Goal: Task Accomplishment & Management: Manage account settings

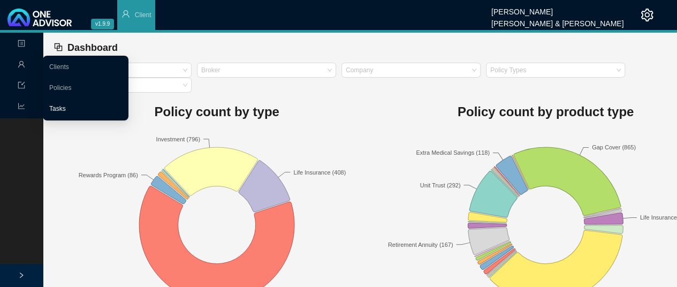
click at [62, 109] on link "Tasks" at bounding box center [57, 108] width 17 height 7
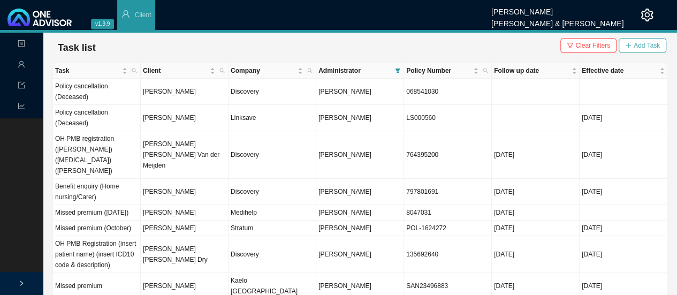
click at [642, 44] on span "Add Task" at bounding box center [647, 45] width 26 height 11
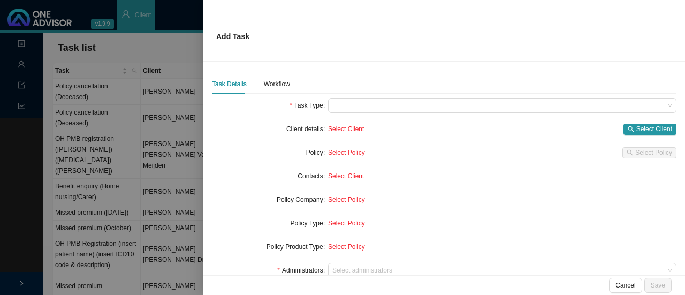
click at [152, 46] on div at bounding box center [342, 147] width 685 height 295
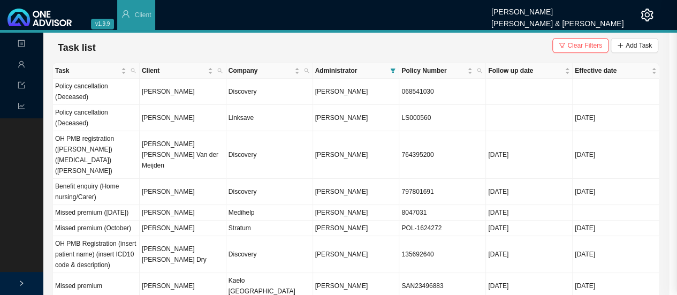
click at [148, 95] on td "[PERSON_NAME]" at bounding box center [183, 92] width 87 height 26
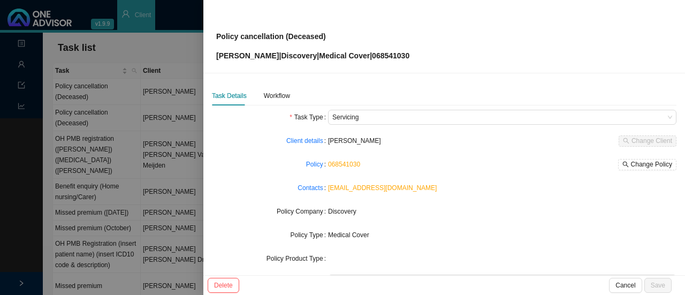
scroll to position [107, 0]
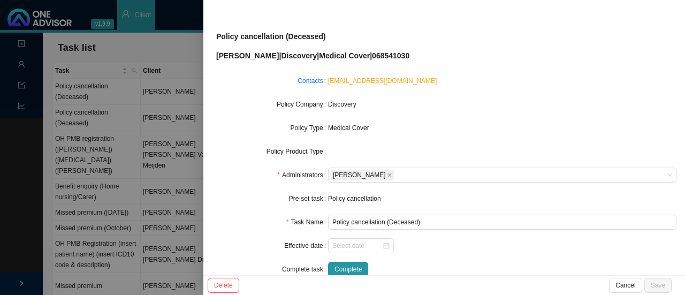
click at [368, 199] on div "Policy cancellation" at bounding box center [502, 198] width 348 height 11
click at [139, 51] on div at bounding box center [342, 147] width 685 height 295
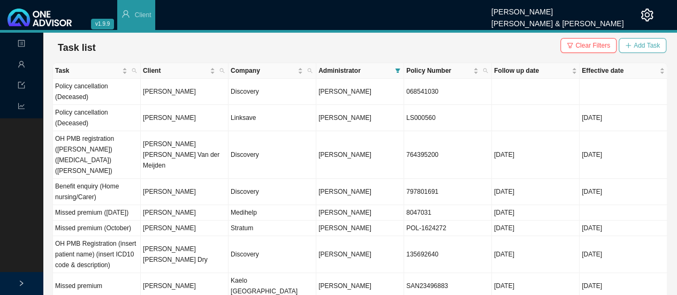
click at [641, 45] on span "Add Task" at bounding box center [647, 45] width 26 height 11
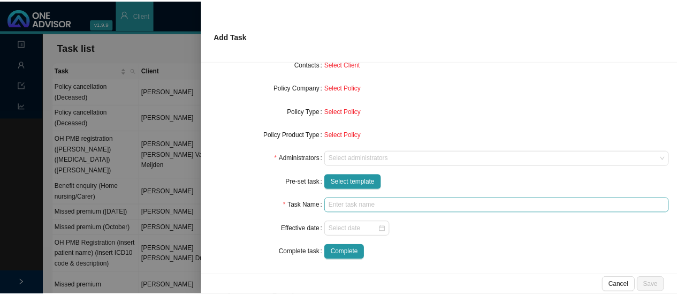
scroll to position [113, 0]
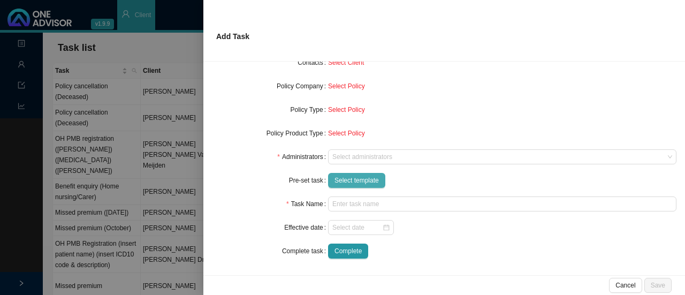
click at [337, 176] on span "Select template" at bounding box center [356, 180] width 44 height 11
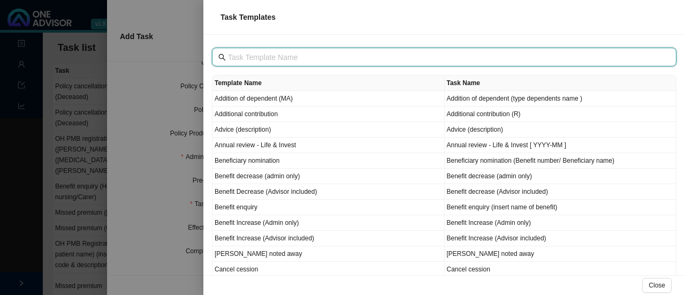
click at [238, 57] on input "text" at bounding box center [445, 57] width 435 height 12
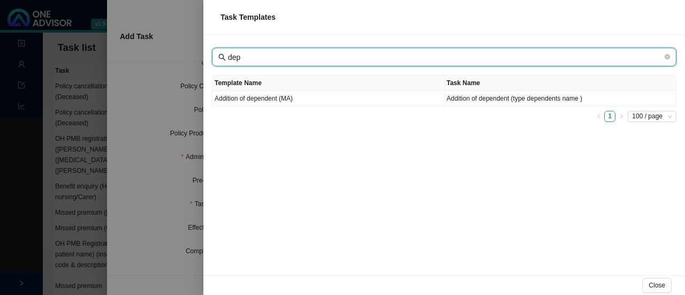
drag, startPoint x: 242, startPoint y: 54, endPoint x: 206, endPoint y: 30, distance: 43.2
click at [200, 46] on div "Task Templates dep Template Name Task Name Addition of dependent (MA) Addition …" at bounding box center [342, 147] width 685 height 295
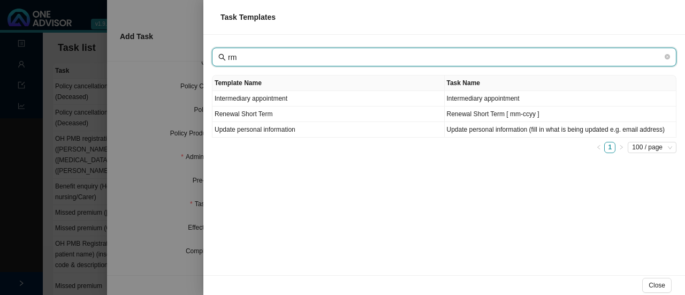
type input "r"
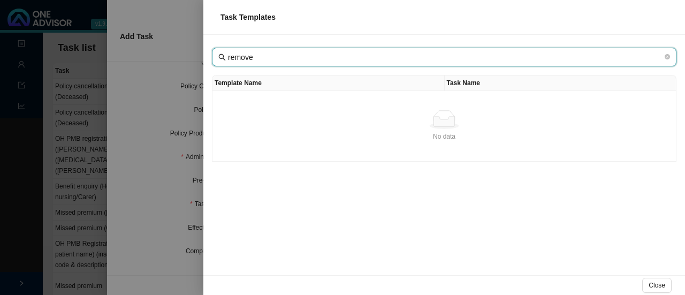
type input "remove"
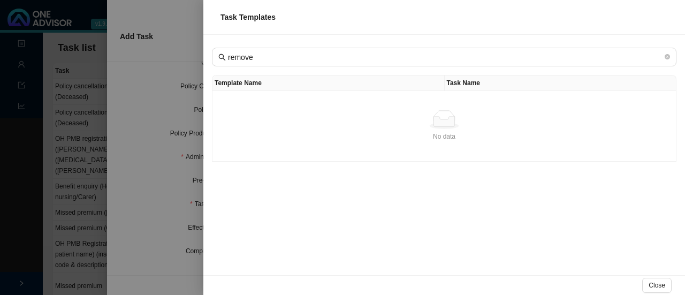
click at [174, 86] on div at bounding box center [342, 147] width 685 height 295
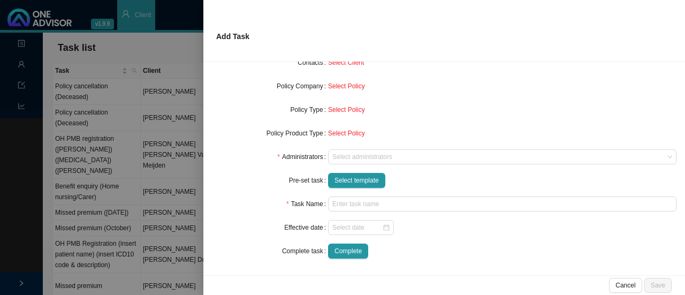
click at [157, 44] on div at bounding box center [342, 147] width 685 height 295
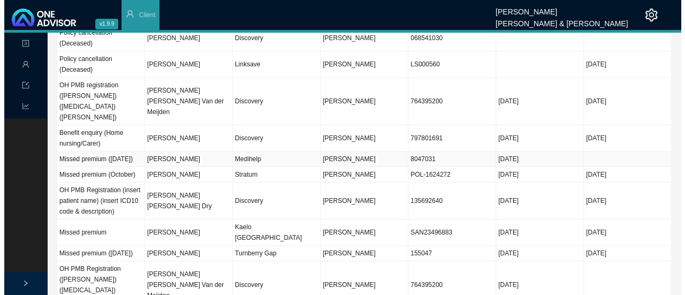
scroll to position [107, 0]
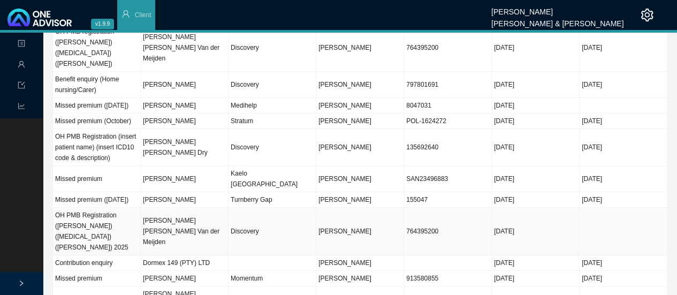
click at [181, 226] on td "[PERSON_NAME] [PERSON_NAME] Van der Meijden" at bounding box center [185, 232] width 88 height 48
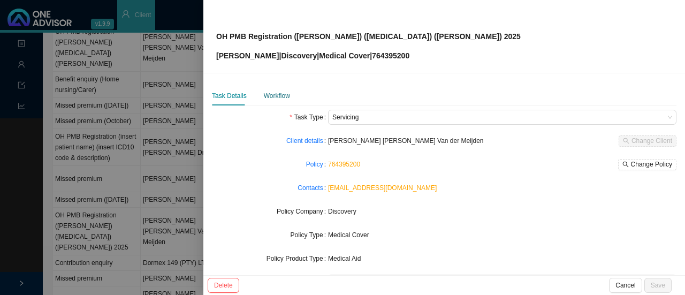
click at [277, 91] on div "Workflow" at bounding box center [277, 95] width 26 height 11
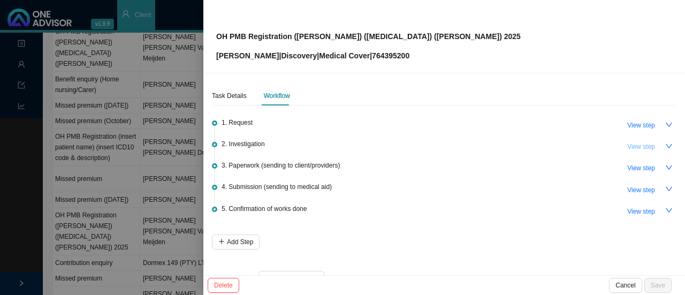
click at [636, 148] on span "View step" at bounding box center [641, 146] width 28 height 11
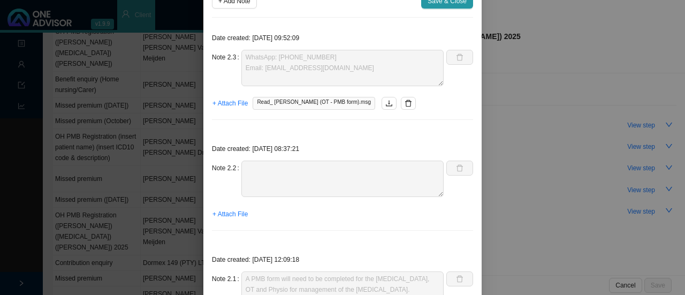
scroll to position [0, 0]
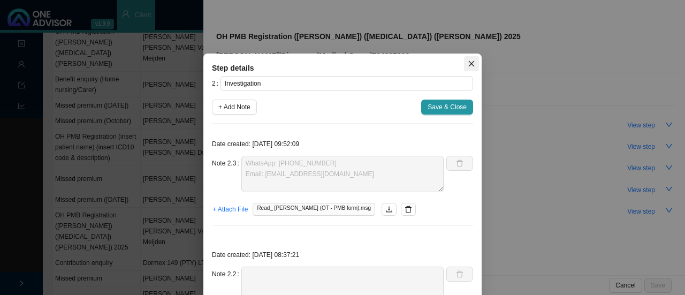
click at [473, 63] on span "Close" at bounding box center [471, 63] width 15 height 7
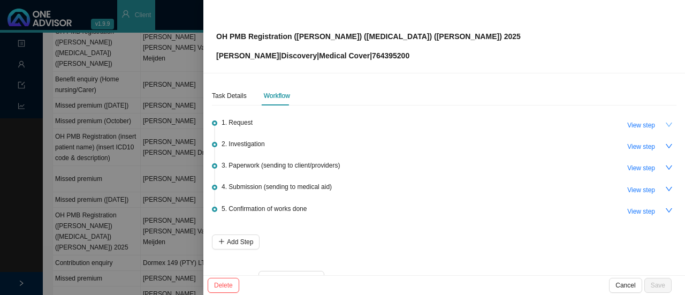
click at [665, 121] on icon "down" at bounding box center [668, 124] width 7 height 7
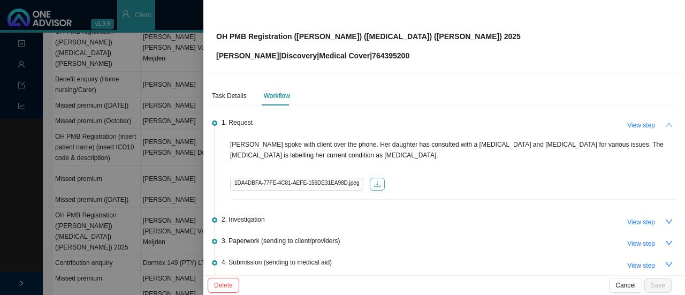
click at [374, 185] on icon "download" at bounding box center [377, 183] width 7 height 7
click at [644, 242] on span "View step" at bounding box center [641, 243] width 28 height 11
type input "Paperwork (sending to client/providers)"
type textarea "[PERSON_NAME] sent completed PMB form. No supporting docs received // No diagno…"
type textarea "[PERSON_NAME] called - very rude on the phone. She does not want to fill out th…"
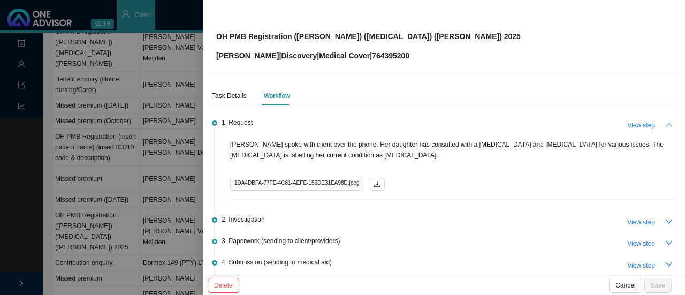
type textarea "Client has asked us to resend to rooms Client also send an email to rooms - ask…"
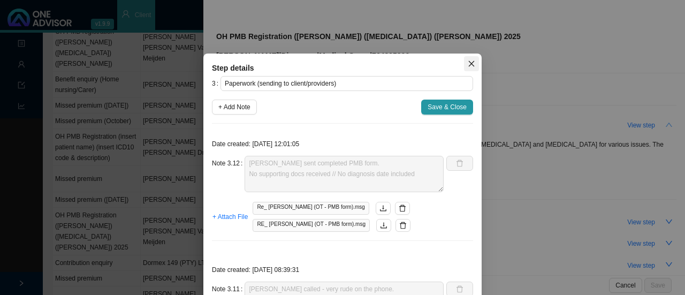
click at [464, 66] on span "Close" at bounding box center [471, 63] width 15 height 7
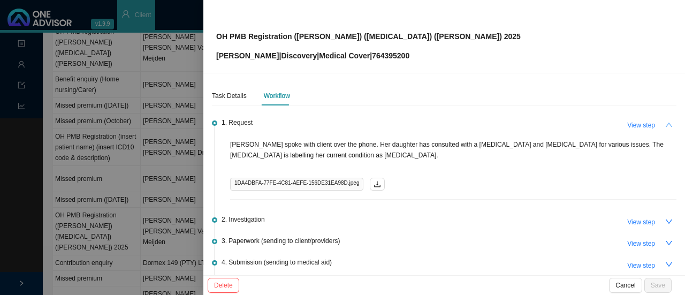
click at [247, 67] on div "OH PMB Registration ([PERSON_NAME]) ([MEDICAL_DATA]) ([PERSON_NAME]) 2025 [PERS…" at bounding box center [444, 36] width 482 height 73
click at [665, 241] on icon "down" at bounding box center [668, 242] width 7 height 7
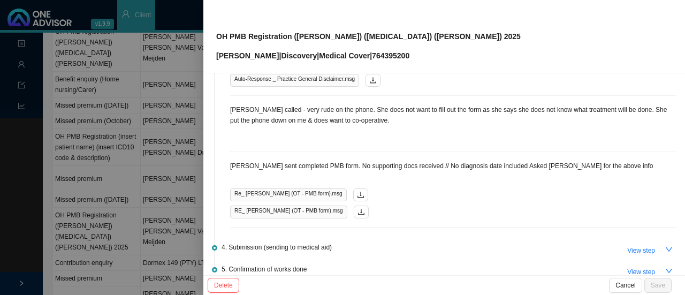
drag, startPoint x: 634, startPoint y: 245, endPoint x: 563, endPoint y: 230, distance: 72.2
click at [634, 245] on span "View step" at bounding box center [641, 250] width 28 height 11
type input "Submission (sending to medical aid)"
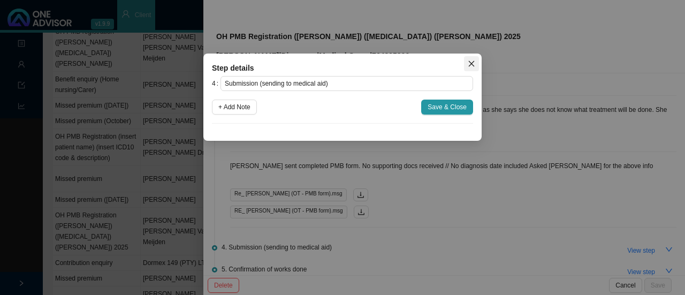
click at [472, 65] on icon "close" at bounding box center [471, 63] width 7 height 7
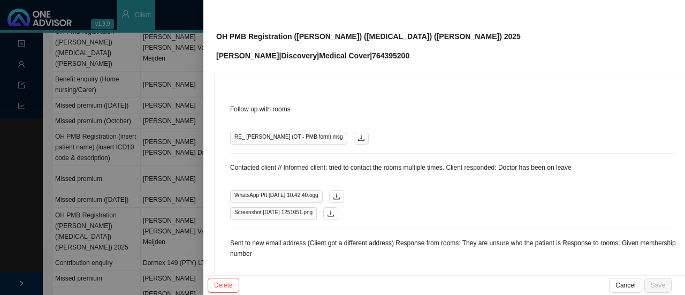
click at [184, 53] on div at bounding box center [342, 147] width 685 height 295
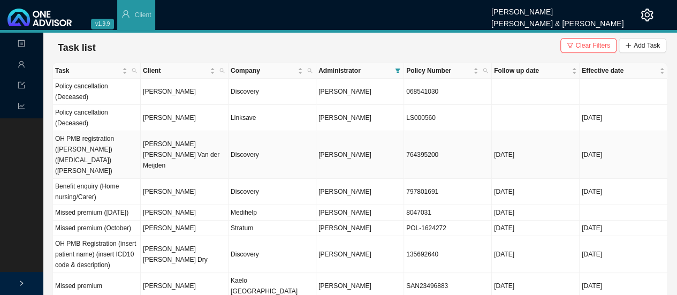
click at [141, 151] on td "[PERSON_NAME] [PERSON_NAME] Van der Meijden" at bounding box center [185, 155] width 88 height 48
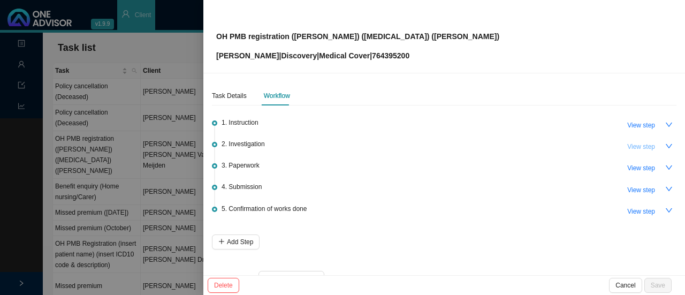
click at [636, 147] on span "View step" at bounding box center [641, 146] width 28 height 11
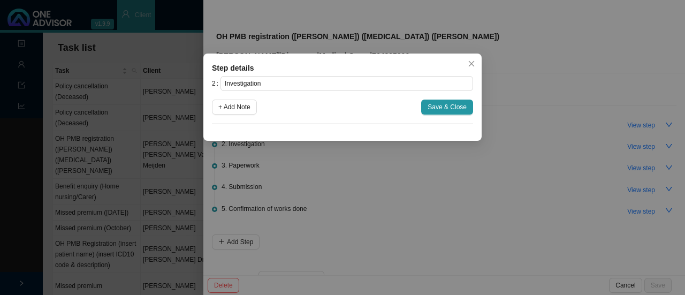
drag, startPoint x: 473, startPoint y: 59, endPoint x: 676, endPoint y: 83, distance: 204.8
click at [476, 59] on button "Close" at bounding box center [471, 63] width 15 height 15
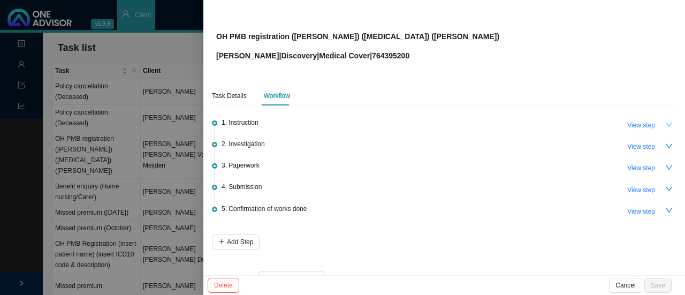
click at [665, 123] on icon "down" at bounding box center [668, 124] width 7 height 7
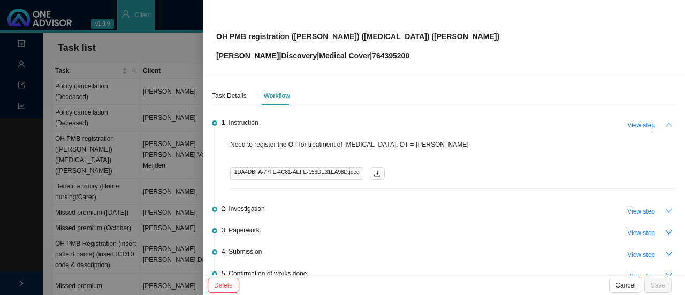
click at [665, 209] on icon "down" at bounding box center [668, 210] width 7 height 7
click at [665, 230] on icon "down" at bounding box center [668, 232] width 7 height 7
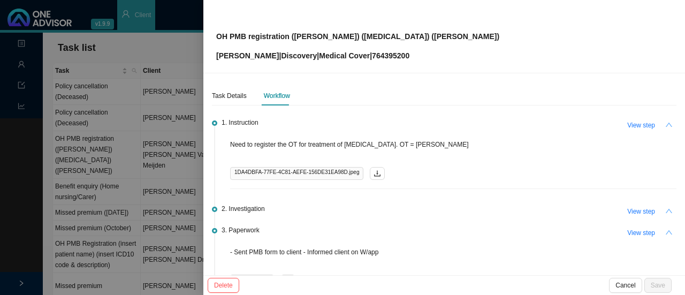
click at [144, 39] on div at bounding box center [342, 147] width 685 height 295
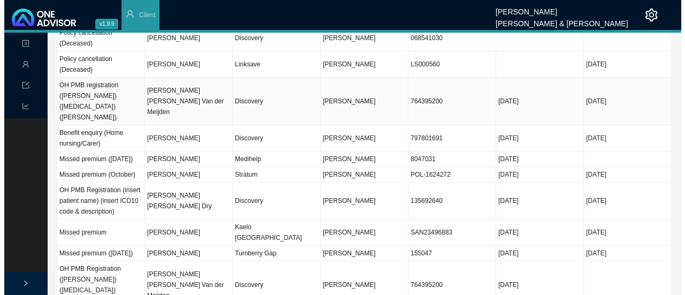
scroll to position [107, 0]
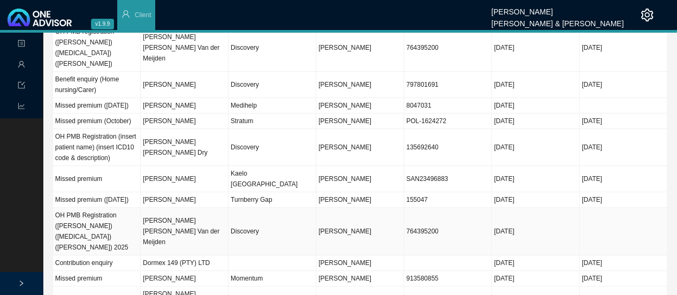
click at [159, 226] on td "[PERSON_NAME] [PERSON_NAME] Van der Meijden" at bounding box center [185, 232] width 88 height 48
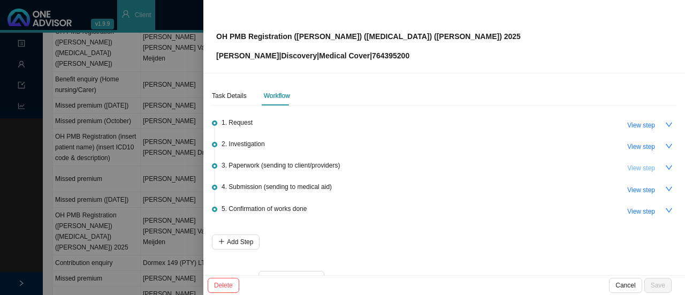
click at [627, 168] on span "View step" at bounding box center [641, 168] width 28 height 11
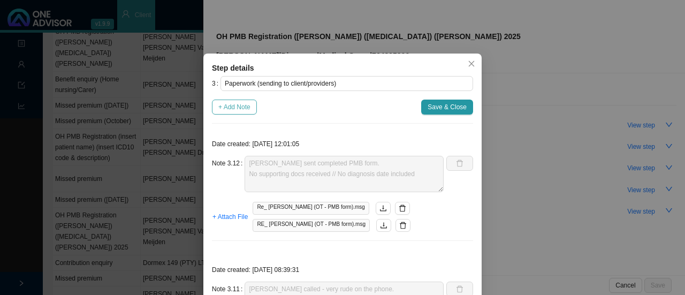
click at [225, 107] on span "+ Add Note" at bounding box center [234, 107] width 32 height 11
type textarea "[PERSON_NAME] sent completed PMB form. No supporting docs received // No diagno…"
type textarea "[PERSON_NAME] called - very rude on the phone. She does not want to fill out th…"
type textarea "Client has asked us to resend to rooms Client also send an email to rooms - ask…"
type textarea "Called rooms - 23 / 25/ 28 / [DATE] (No answer) Informed client - she will try …"
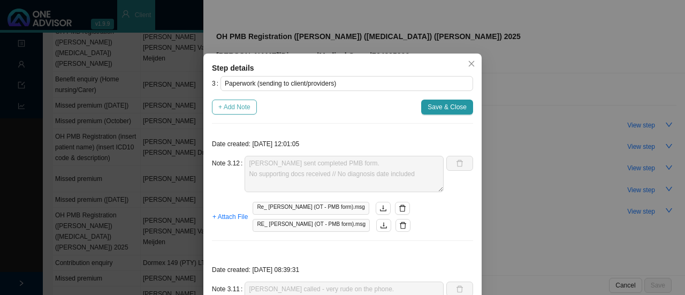
type textarea "Sent to new email address (Client got a different address) Response from rooms:…"
type textarea "Contacted client // Informed client: tried to contact the rooms multiple times.…"
type textarea "Follow up with rooms"
type textarea "Tried to call rooms - No answer Follow up with client too."
type textarea "Sent forms to provider"
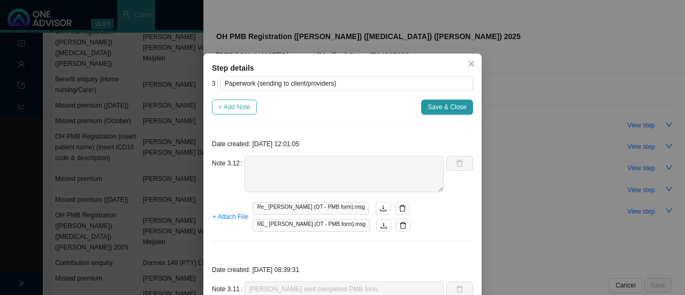
type textarea "Called client [DATE]. Reminder to send through forms. Client mentioned she woul…"
type textarea "Follow up with client (whatsapp & phone call): - Client will send us form with …"
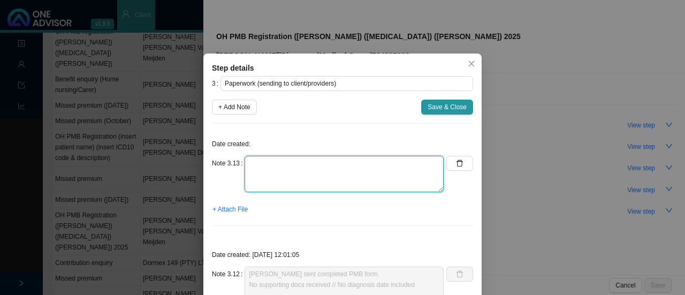
click at [292, 174] on textarea at bounding box center [344, 174] width 199 height 36
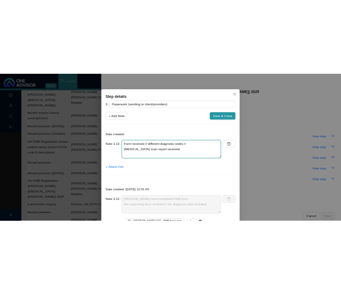
scroll to position [54, 0]
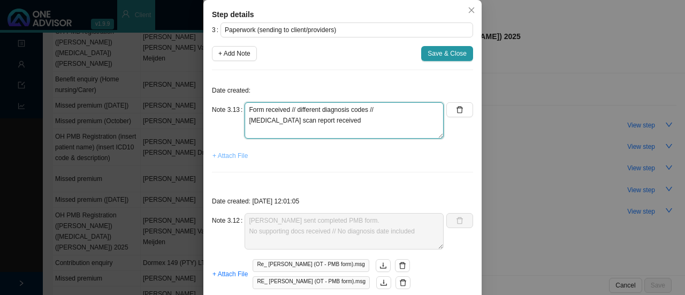
type textarea "Form received // different diagnosis codes // [MEDICAL_DATA] scan report receiv…"
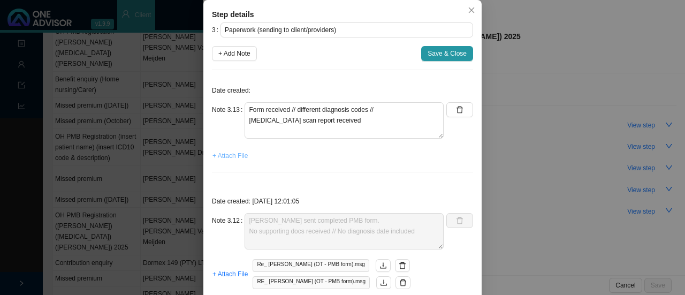
click at [231, 156] on span "+ Attach File" at bounding box center [229, 155] width 35 height 11
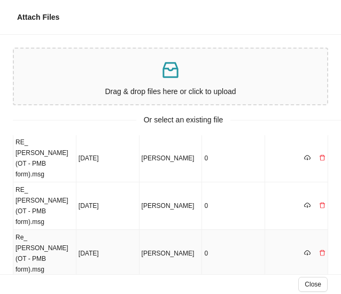
scroll to position [0, 0]
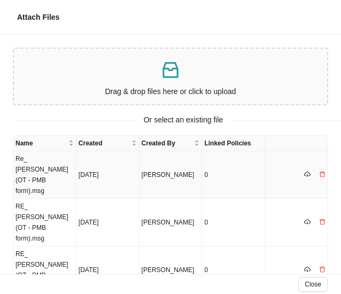
click at [44, 170] on td "Re_ [PERSON_NAME] (OT - PMB form).msg" at bounding box center [44, 175] width 63 height 48
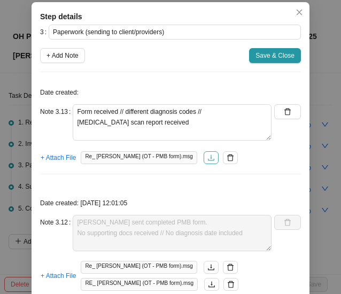
click at [208, 160] on icon "download" at bounding box center [211, 158] width 6 height 6
click at [53, 158] on span "+ Attach File" at bounding box center [58, 158] width 35 height 11
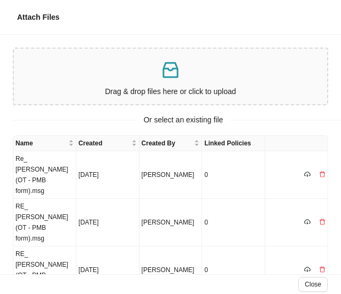
click at [132, 76] on p at bounding box center [170, 70] width 305 height 22
click at [196, 74] on p at bounding box center [170, 70] width 305 height 22
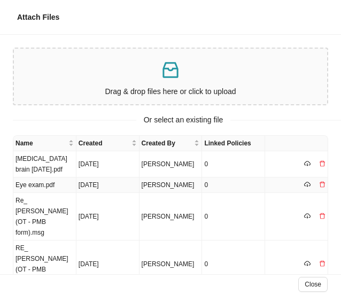
click at [47, 193] on td "Re_ [PERSON_NAME] (OT - PMB form).msg" at bounding box center [44, 217] width 63 height 48
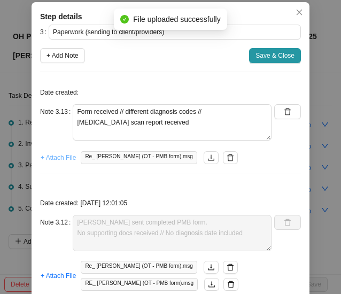
click at [55, 157] on span "+ Attach File" at bounding box center [58, 158] width 35 height 11
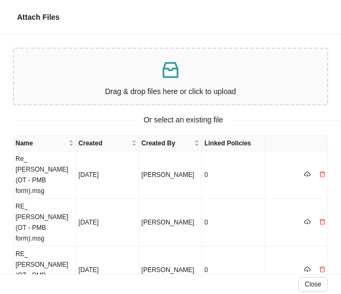
click at [181, 77] on icon "inbox" at bounding box center [170, 69] width 21 height 21
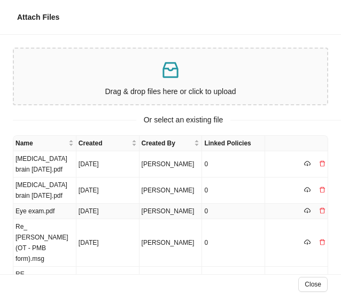
click at [35, 204] on td "Eye exam.pdf" at bounding box center [44, 212] width 63 height 16
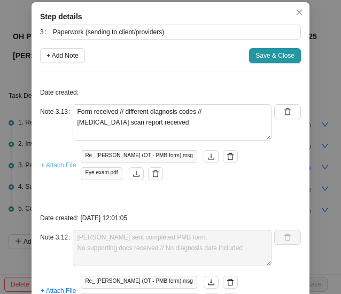
click at [50, 165] on span "+ Attach File" at bounding box center [58, 165] width 35 height 11
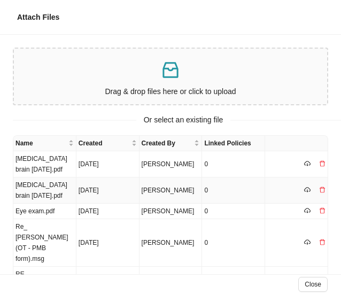
click at [54, 178] on td "[MEDICAL_DATA] brain [DATE].pdf" at bounding box center [44, 191] width 63 height 26
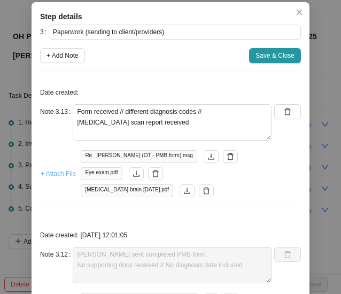
click at [58, 172] on span "+ Attach File" at bounding box center [58, 174] width 35 height 11
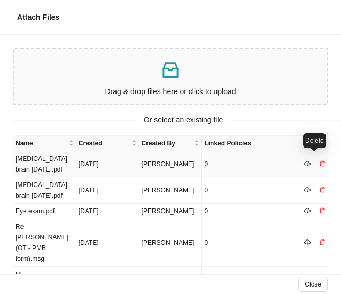
click at [320, 161] on icon "delete" at bounding box center [323, 164] width 6 height 6
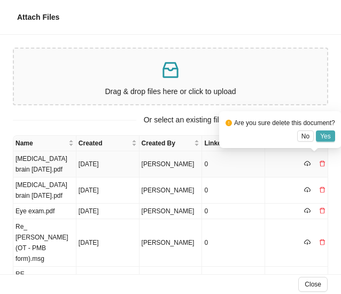
click at [325, 136] on span "Yes" at bounding box center [326, 136] width 11 height 11
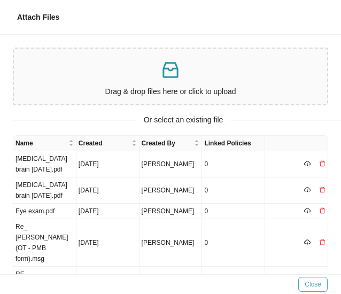
click at [318, 287] on span "Close" at bounding box center [313, 284] width 17 height 11
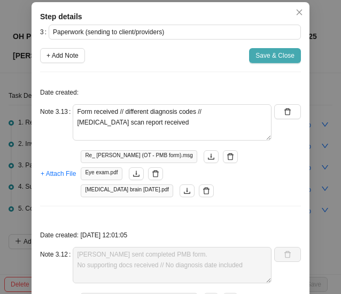
click at [268, 57] on span "Save & Close" at bounding box center [275, 55] width 39 height 11
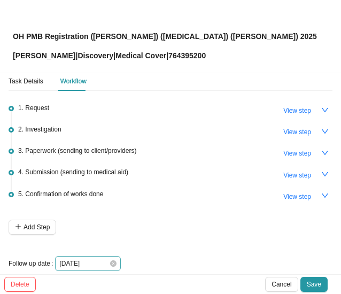
scroll to position [27, 0]
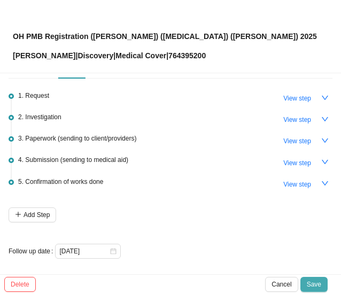
click at [317, 287] on span "Save" at bounding box center [314, 284] width 14 height 11
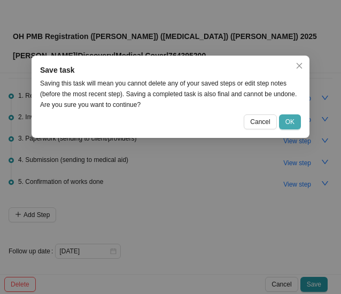
click at [287, 121] on span "OK" at bounding box center [290, 122] width 9 height 11
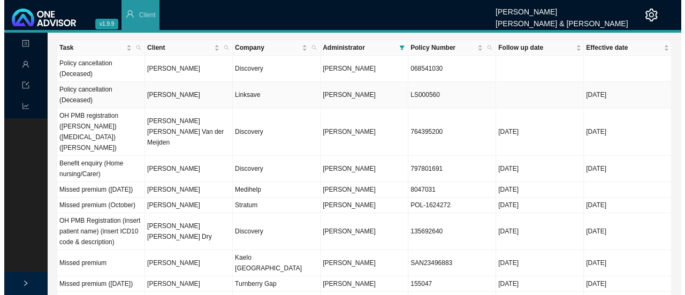
scroll to position [0, 0]
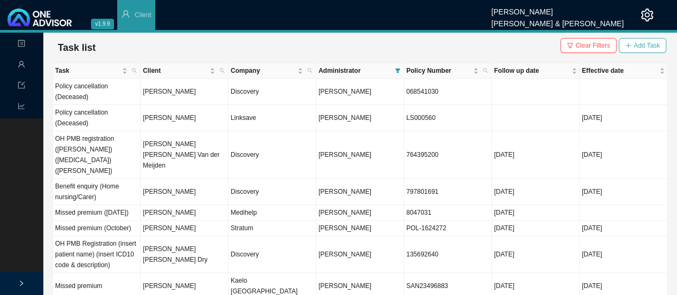
drag, startPoint x: 618, startPoint y: 44, endPoint x: 635, endPoint y: 42, distance: 17.8
click at [618, 44] on div "Clear Filters Add Task" at bounding box center [613, 45] width 106 height 15
click at [635, 42] on span "Add Task" at bounding box center [647, 45] width 26 height 11
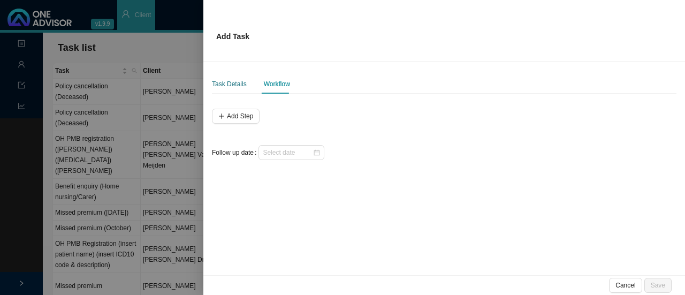
click at [234, 80] on div "Task Details" at bounding box center [229, 84] width 35 height 11
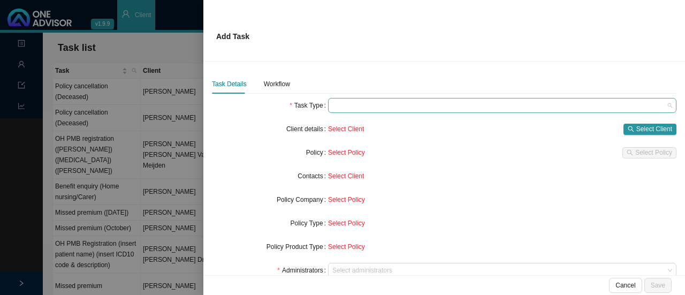
click at [341, 102] on span at bounding box center [502, 105] width 340 height 14
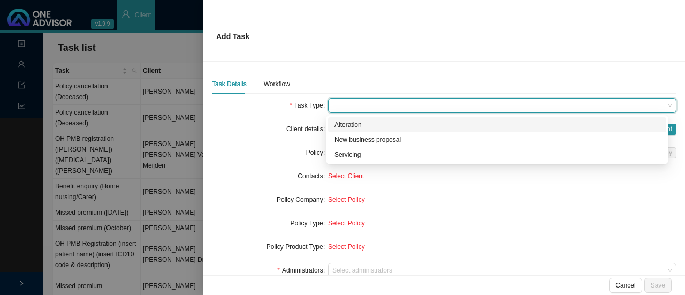
click at [252, 165] on form "Task Type Client details Select Client Select Client Policy Select Policy Selec…" at bounding box center [444, 235] width 465 height 274
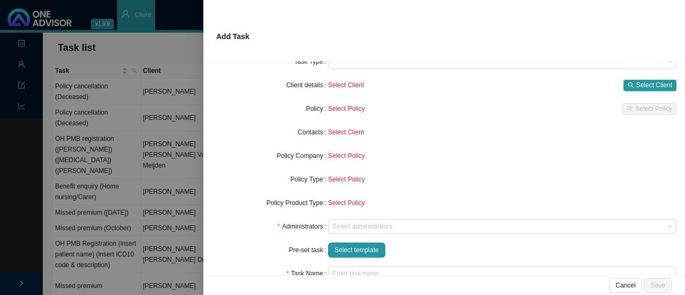
scroll to position [107, 0]
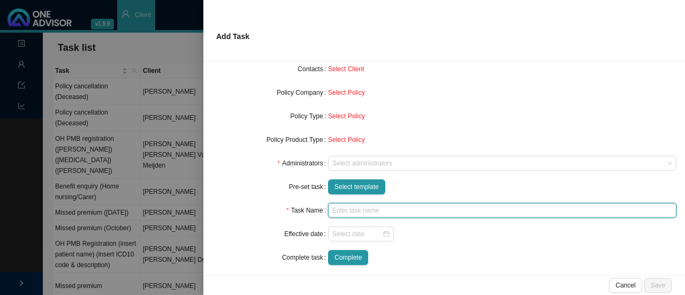
click at [344, 207] on input "text" at bounding box center [502, 210] width 348 height 15
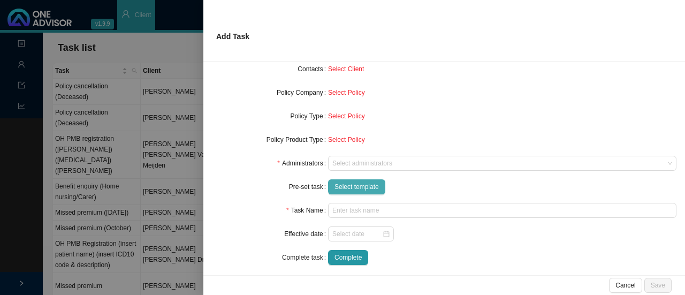
click at [352, 181] on span "Select template" at bounding box center [356, 186] width 44 height 11
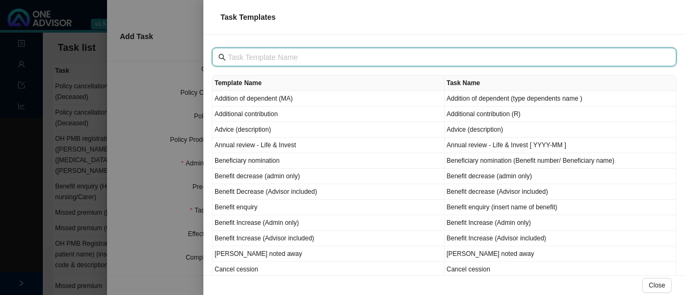
click at [247, 59] on input "text" at bounding box center [445, 57] width 435 height 12
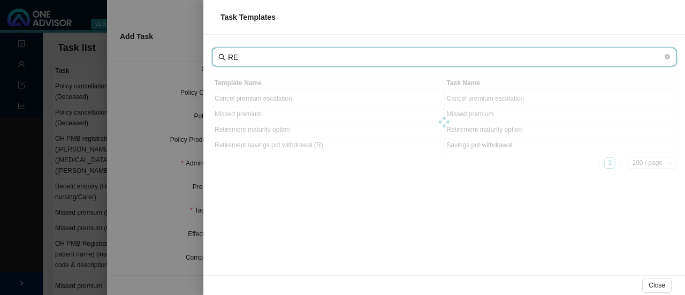
type input "R"
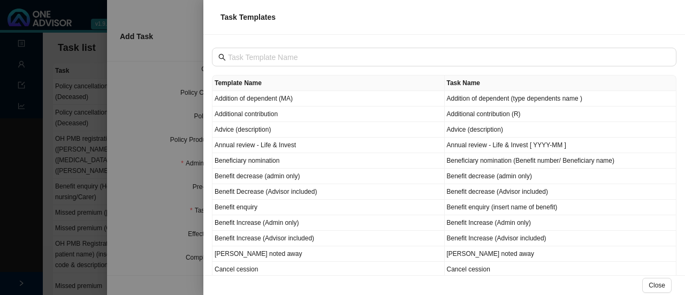
click at [158, 93] on div at bounding box center [342, 147] width 685 height 295
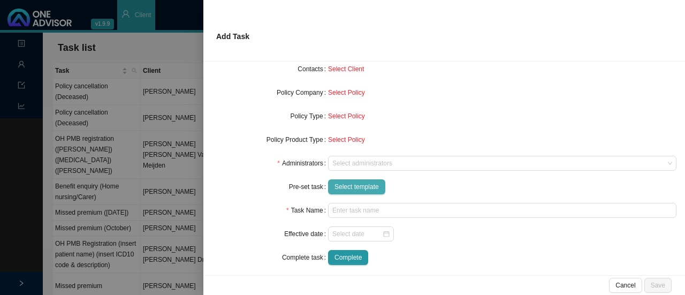
click at [344, 190] on span "Select template" at bounding box center [356, 186] width 44 height 11
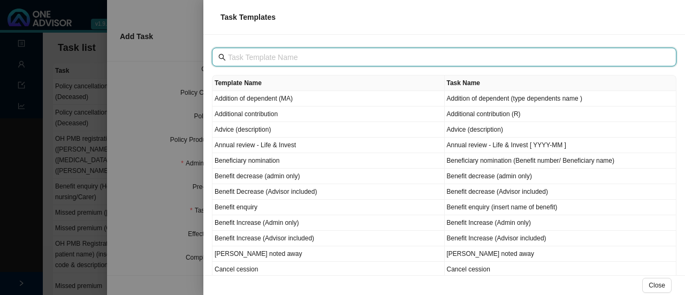
click at [247, 56] on input "text" at bounding box center [445, 57] width 435 height 12
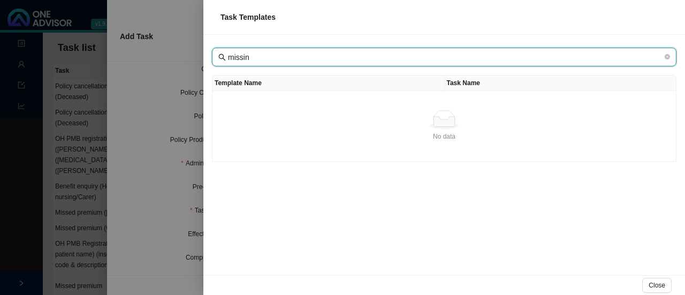
click at [173, 55] on div "Task Templates missin Template Name Task Name No data No data Close" at bounding box center [342, 147] width 685 height 295
type input "missed"
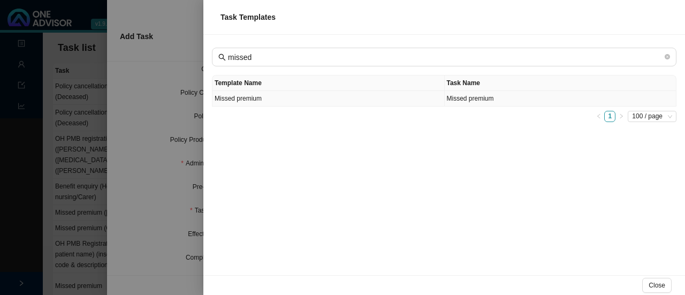
click at [247, 101] on td "Missed premium" at bounding box center [328, 99] width 232 height 16
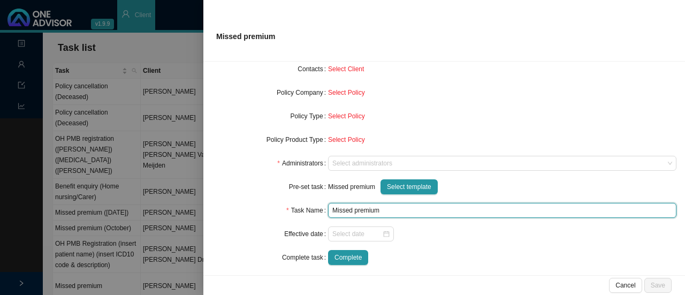
click at [393, 214] on input "Missed premium" at bounding box center [502, 210] width 348 height 15
click at [380, 233] on div at bounding box center [360, 234] width 57 height 11
type input "Missed premium (October)"
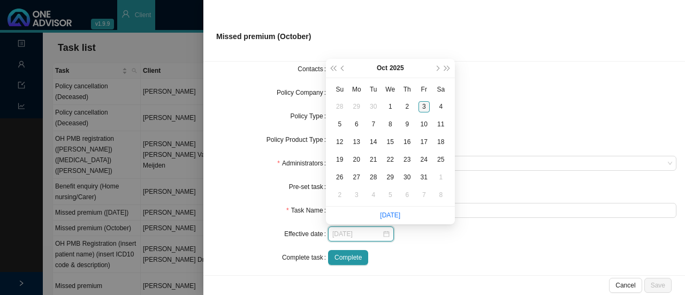
type input "[DATE]"
click at [425, 105] on div "3" at bounding box center [424, 106] width 11 height 11
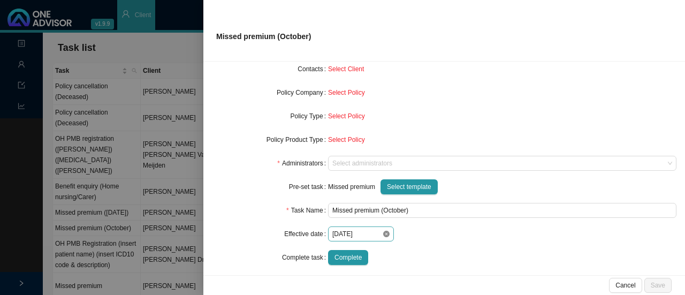
click at [384, 233] on icon "close-circle" at bounding box center [386, 234] width 6 height 6
click at [384, 233] on div at bounding box center [360, 234] width 57 height 11
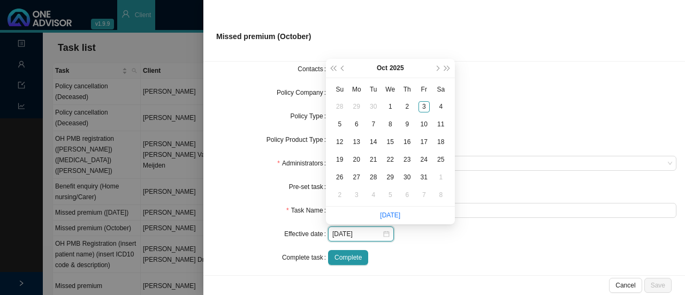
type input "[DATE]"
drag, startPoint x: 390, startPoint y: 104, endPoint x: 487, endPoint y: 116, distance: 98.2
click at [390, 104] on div "1" at bounding box center [390, 106] width 11 height 11
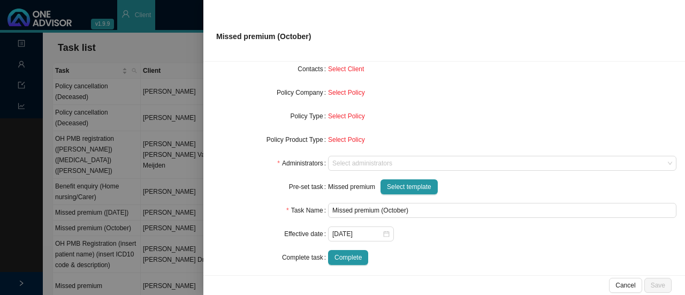
click at [497, 108] on form "Task Type Servicing Client details Select Client Select Client Policy Select Po…" at bounding box center [444, 128] width 465 height 274
click at [401, 186] on span "Select template" at bounding box center [409, 186] width 44 height 11
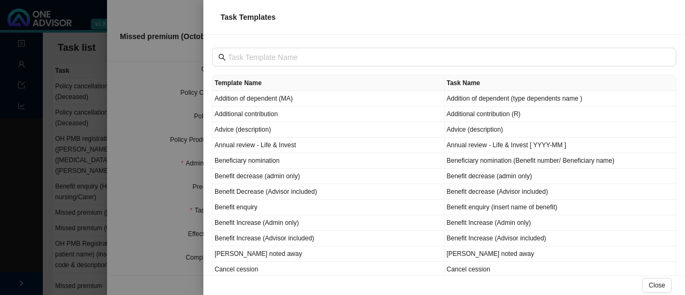
drag, startPoint x: 151, startPoint y: 102, endPoint x: 237, endPoint y: 121, distance: 88.3
click at [151, 102] on div at bounding box center [342, 147] width 685 height 295
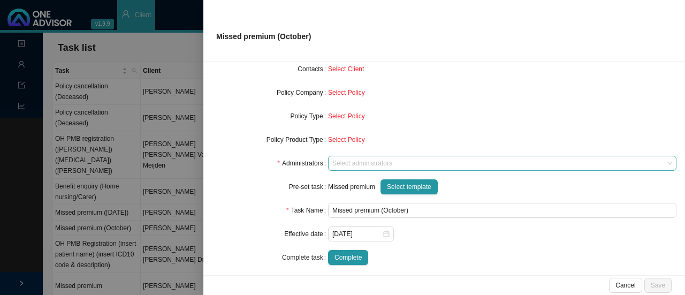
click at [358, 163] on div at bounding box center [497, 163] width 334 height 8
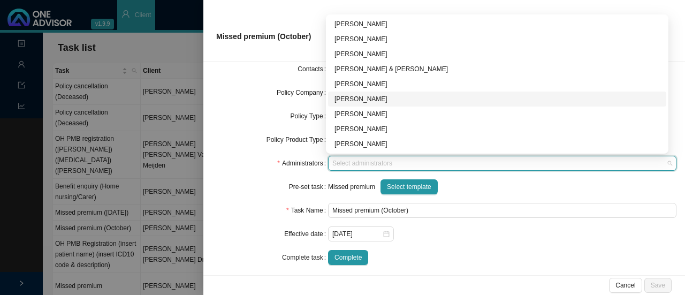
click at [354, 98] on div "[PERSON_NAME]" at bounding box center [496, 99] width 325 height 11
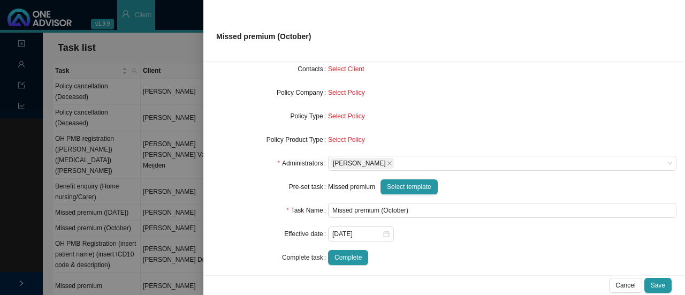
click at [247, 184] on div "Pre-set task" at bounding box center [270, 186] width 116 height 15
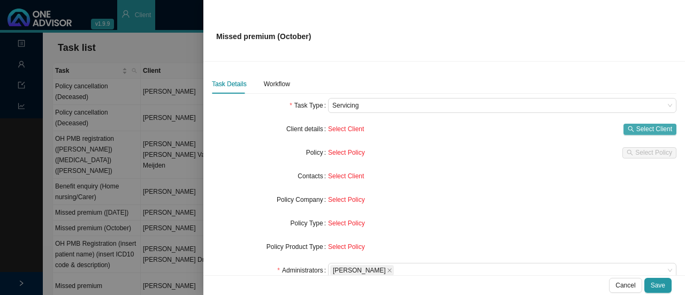
click at [648, 130] on span "Select Client" at bounding box center [654, 129] width 36 height 11
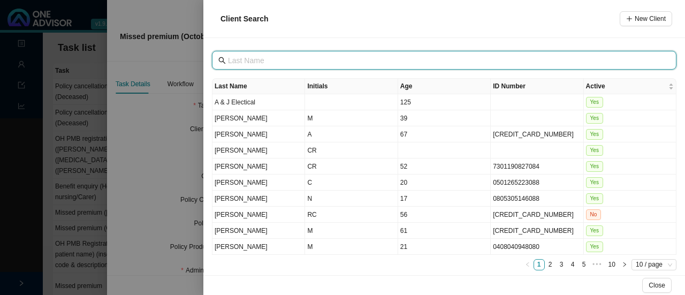
click at [273, 63] on input "text" at bounding box center [445, 61] width 435 height 12
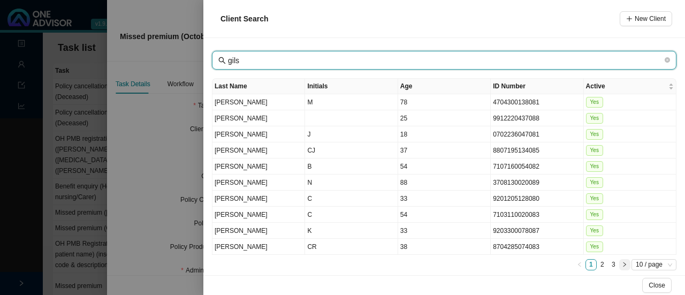
type input "gils"
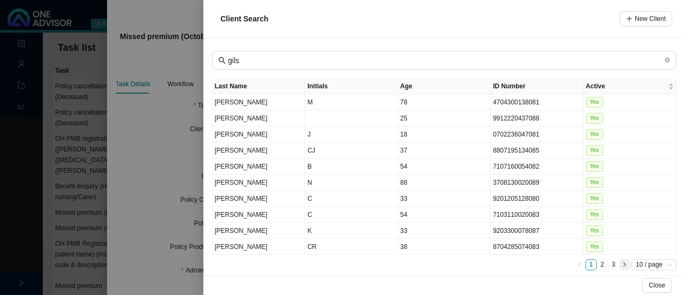
click at [619, 262] on button "button" at bounding box center [624, 264] width 11 height 11
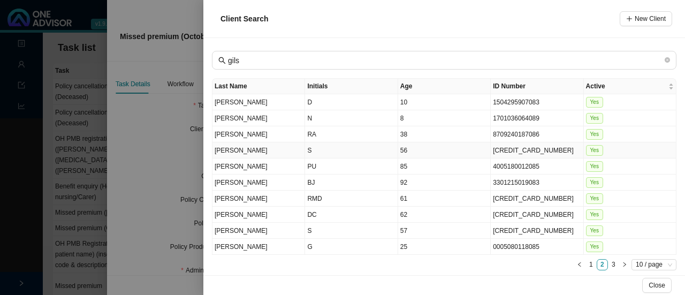
click at [308, 148] on td "S" at bounding box center [351, 150] width 93 height 16
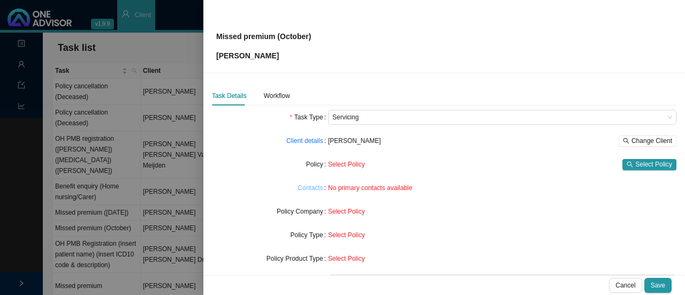
click at [312, 185] on link "Contacts" at bounding box center [310, 188] width 25 height 11
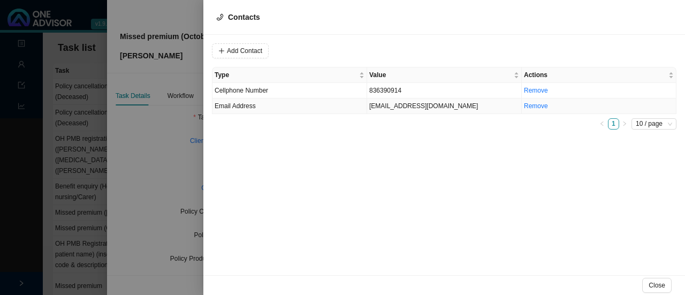
click at [390, 108] on td "[EMAIL_ADDRESS][DOMAIN_NAME]" at bounding box center [444, 106] width 155 height 16
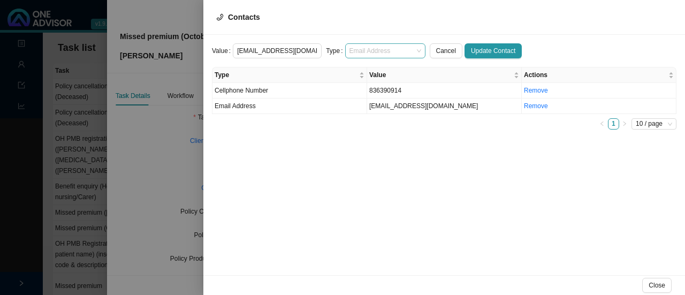
click at [369, 49] on span "Email Address" at bounding box center [385, 51] width 72 height 14
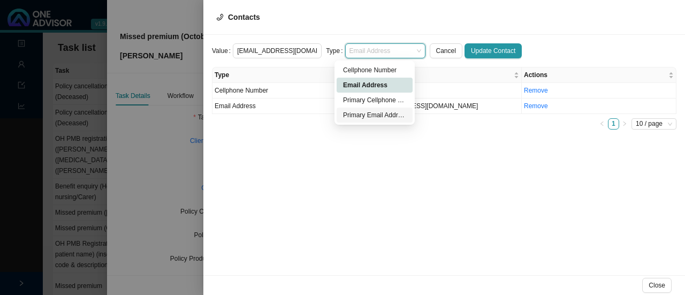
click at [366, 115] on div "Primary Email Address" at bounding box center [374, 115] width 63 height 11
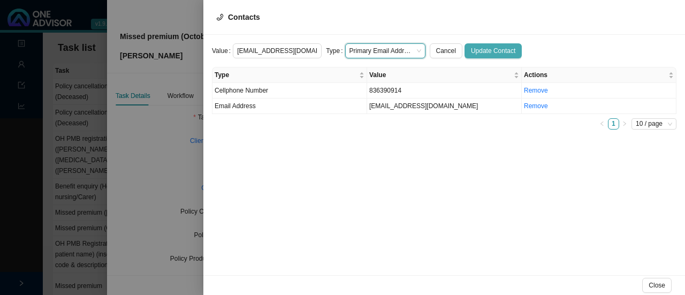
click at [478, 48] on span "Update Contact" at bounding box center [493, 50] width 44 height 11
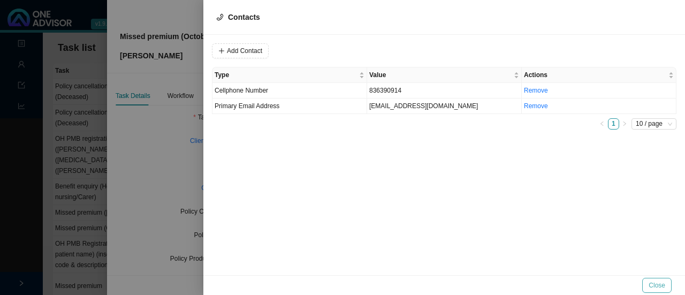
click at [657, 282] on span "Close" at bounding box center [657, 285] width 17 height 11
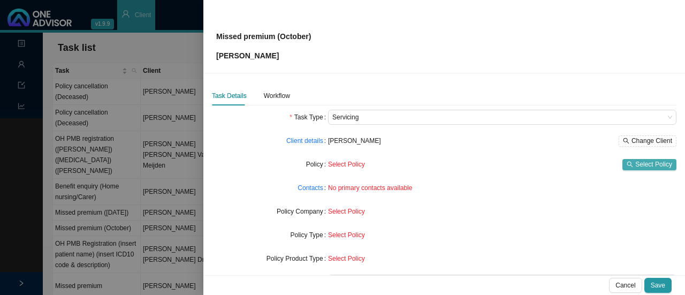
click at [643, 163] on span "Select Policy" at bounding box center [653, 164] width 37 height 11
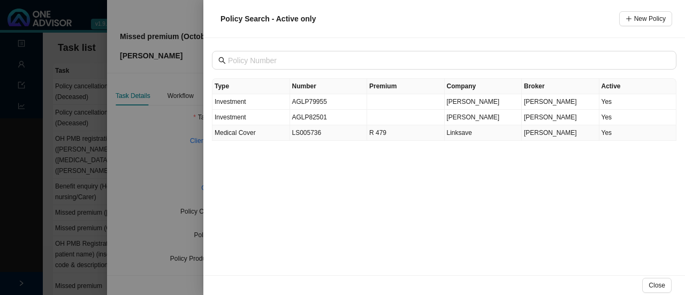
click at [293, 130] on td "LS005736" at bounding box center [329, 133] width 78 height 16
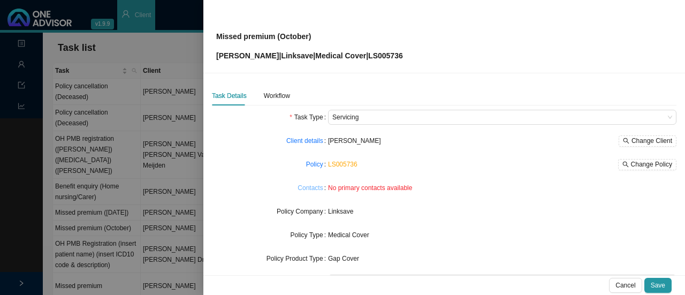
click at [314, 188] on link "Contacts" at bounding box center [310, 188] width 25 height 11
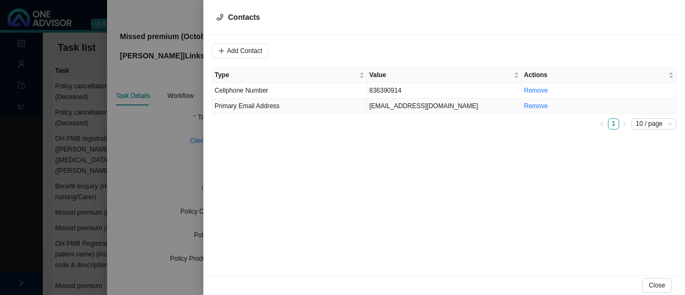
click at [385, 108] on td "[EMAIL_ADDRESS][DOMAIN_NAME]" at bounding box center [444, 106] width 155 height 16
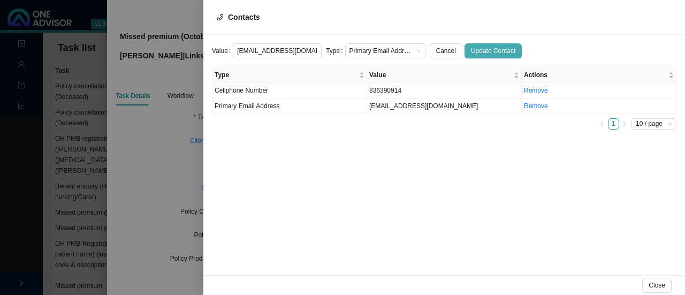
click at [471, 49] on span "Update Contact" at bounding box center [493, 50] width 44 height 11
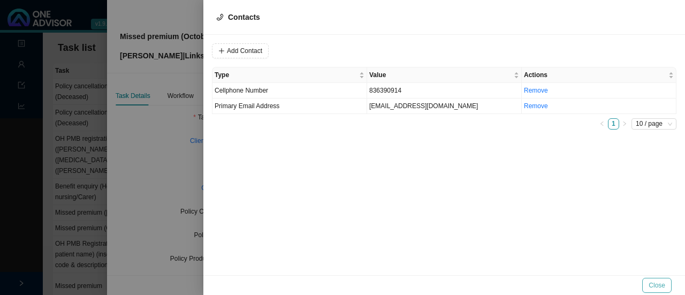
click at [658, 280] on span "Close" at bounding box center [657, 285] width 17 height 11
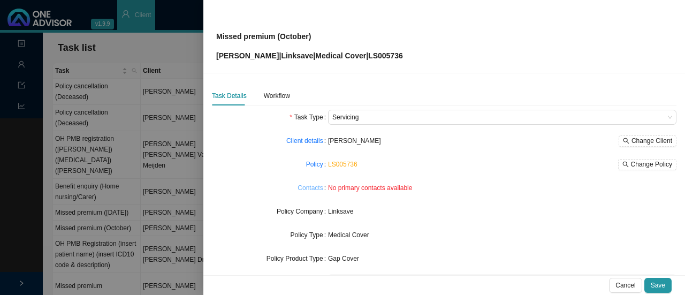
click at [313, 187] on link "Contacts" at bounding box center [310, 188] width 25 height 11
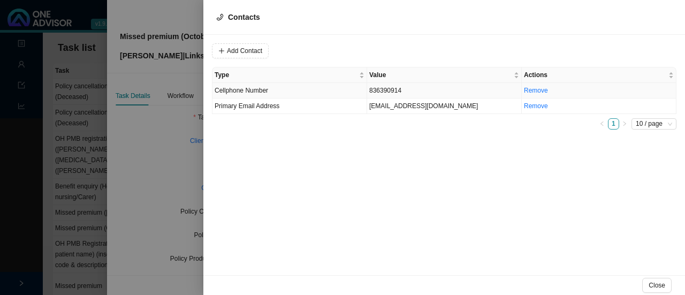
click at [383, 90] on td "836390914" at bounding box center [444, 91] width 155 height 16
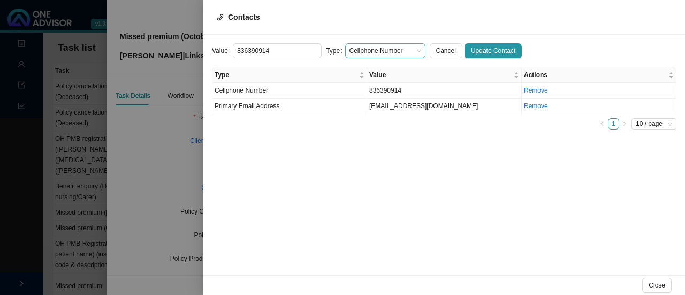
click at [376, 49] on span "Cellphone Number" at bounding box center [385, 51] width 72 height 14
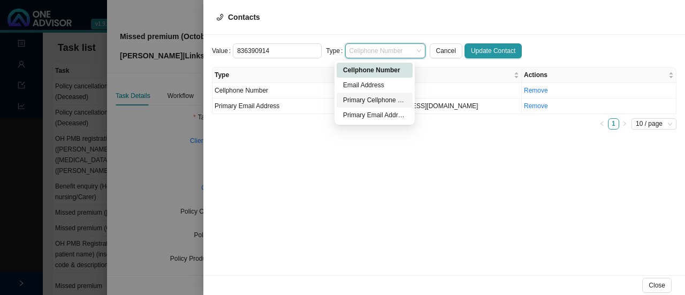
drag, startPoint x: 371, startPoint y: 99, endPoint x: 390, endPoint y: 93, distance: 19.3
click at [372, 99] on div "Primary Cellphone Number" at bounding box center [374, 100] width 63 height 11
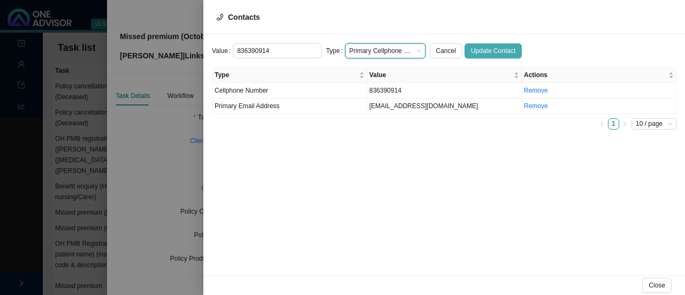
click at [472, 47] on span "Update Contact" at bounding box center [493, 50] width 44 height 11
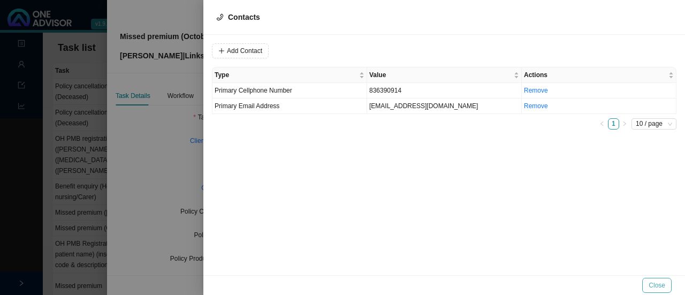
click at [657, 284] on span "Close" at bounding box center [657, 285] width 17 height 11
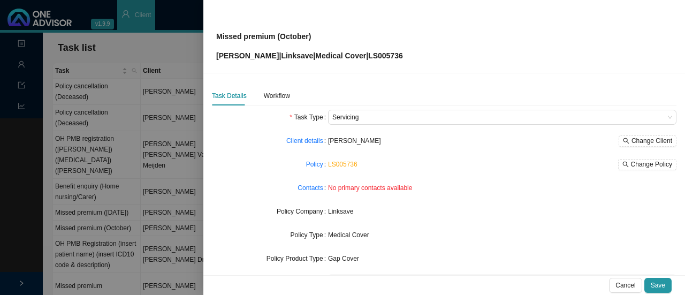
click at [425, 215] on div "Linksave" at bounding box center [502, 211] width 348 height 11
click at [302, 184] on link "Contacts" at bounding box center [310, 188] width 25 height 11
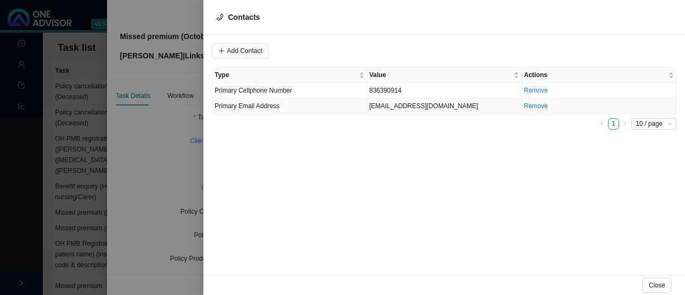
click at [390, 109] on td "[EMAIL_ADDRESS][DOMAIN_NAME]" at bounding box center [444, 106] width 155 height 16
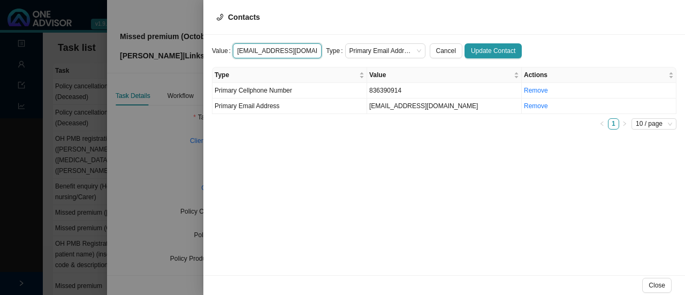
drag, startPoint x: 307, startPoint y: 49, endPoint x: 192, endPoint y: 40, distance: 115.9
click at [192, 40] on div "Contacts Value [EMAIL_ADDRESS][DOMAIN_NAME] Type Primary Email Address Cancel U…" at bounding box center [342, 147] width 685 height 295
paste input "[PERSON_NAME] <[EMAIL_ADDRESS][DOMAIN_NAME]>"
click at [309, 49] on input "[PERSON_NAME] <[EMAIL_ADDRESS][DOMAIN_NAME]>" at bounding box center [277, 50] width 89 height 15
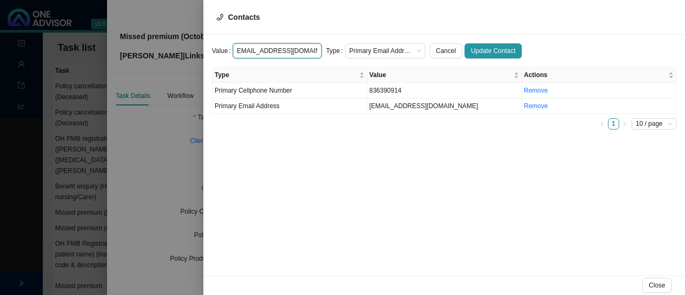
scroll to position [0, 0]
type input "[EMAIL_ADDRESS][DOMAIN_NAME]"
drag, startPoint x: 406, startPoint y: 175, endPoint x: 415, endPoint y: 168, distance: 12.2
click at [408, 173] on div "Value [EMAIL_ADDRESS][DOMAIN_NAME] Type Primary Email Address Cancel Update Con…" at bounding box center [444, 155] width 482 height 240
click at [473, 43] on button "Update Contact" at bounding box center [493, 50] width 57 height 15
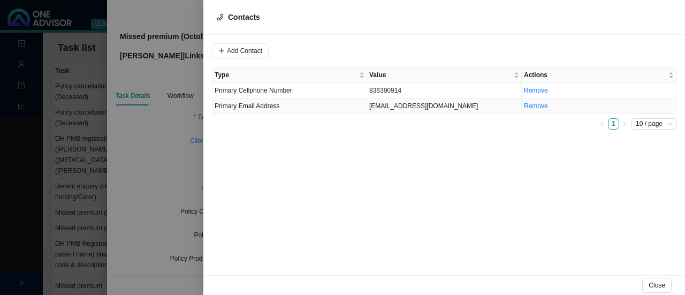
click at [382, 107] on td "[EMAIL_ADDRESS][DOMAIN_NAME]" at bounding box center [444, 106] width 155 height 16
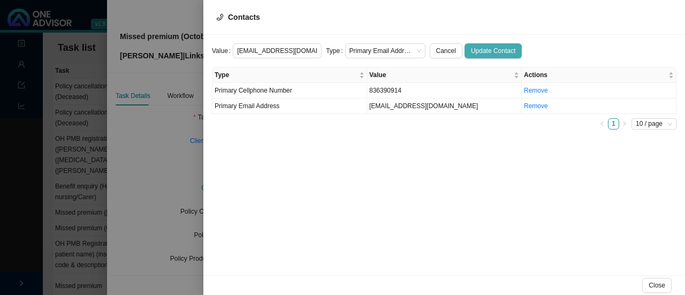
click at [481, 49] on span "Update Contact" at bounding box center [493, 50] width 44 height 11
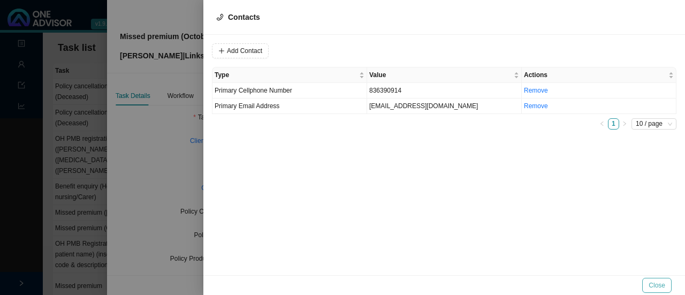
click at [663, 282] on span "Close" at bounding box center [657, 285] width 17 height 11
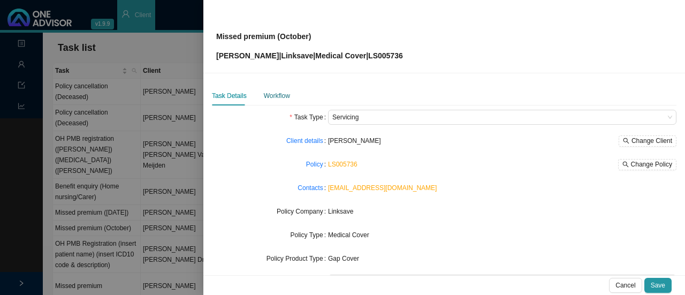
click at [274, 93] on div "Workflow" at bounding box center [277, 95] width 26 height 11
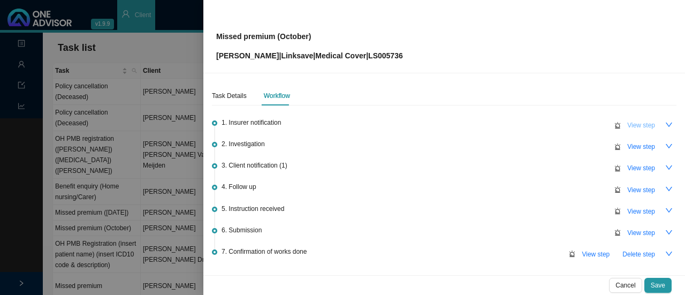
click at [665, 121] on icon "down" at bounding box center [668, 124] width 7 height 7
click at [635, 123] on span "View step" at bounding box center [641, 125] width 28 height 11
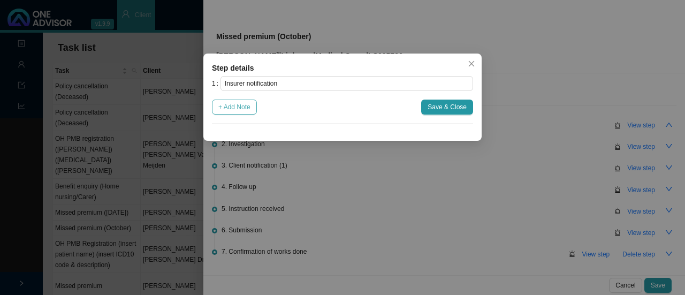
click at [245, 105] on span "+ Add Note" at bounding box center [234, 107] width 32 height 11
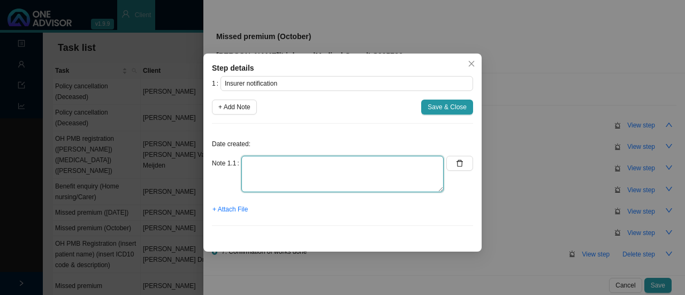
click at [255, 169] on textarea at bounding box center [342, 174] width 202 height 36
type textarea "Informed by Linksave"
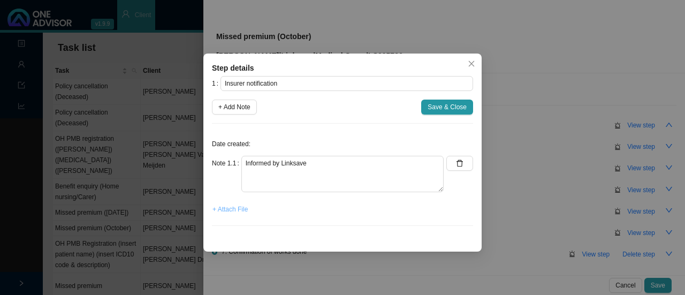
click at [234, 207] on span "+ Attach File" at bounding box center [229, 209] width 35 height 11
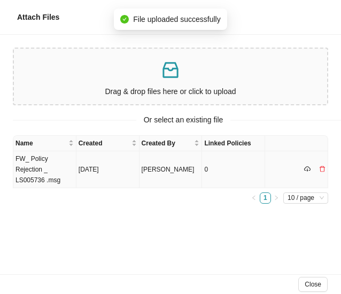
click at [48, 161] on td "FW_ Policy Rejection _ LS005736 .msg" at bounding box center [44, 169] width 63 height 37
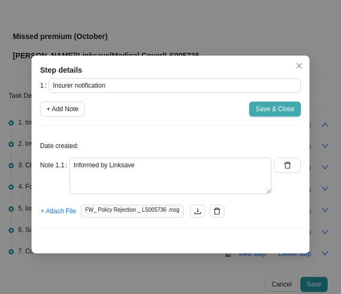
click at [283, 107] on span "Save & Close" at bounding box center [275, 109] width 39 height 11
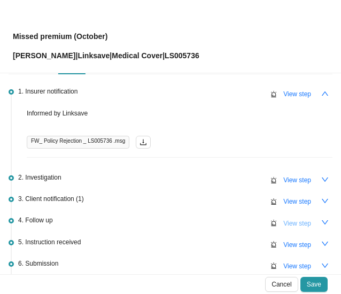
scroll to position [54, 0]
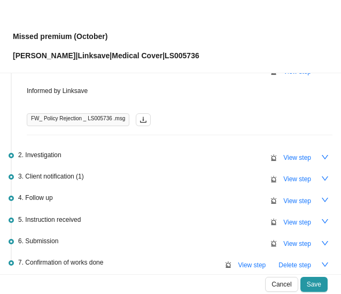
drag, startPoint x: 316, startPoint y: 154, endPoint x: 195, endPoint y: 160, distance: 120.6
click at [322, 154] on icon "down" at bounding box center [325, 157] width 7 height 7
click at [286, 156] on span "View step" at bounding box center [298, 158] width 28 height 11
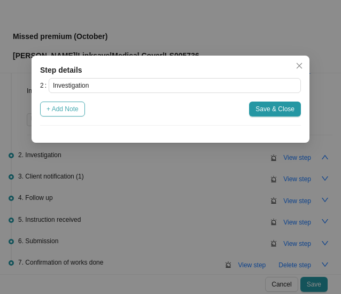
click at [62, 114] on span "+ Add Note" at bounding box center [63, 109] width 32 height 11
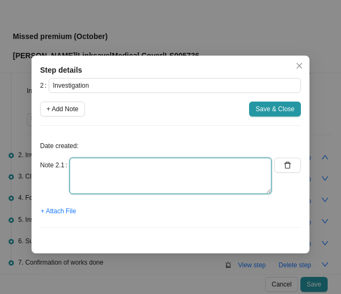
click at [82, 168] on textarea at bounding box center [171, 176] width 202 height 36
type textarea "a"
click at [155, 166] on textarea "Amount outstanding is" at bounding box center [171, 176] width 202 height 36
paste textarea "R479"
click at [189, 169] on textarea "Amount outstanding is R479." at bounding box center [171, 176] width 202 height 36
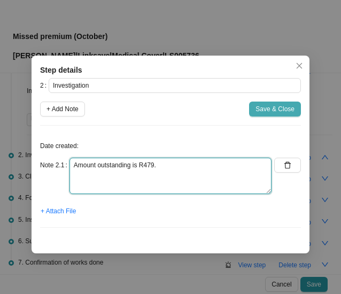
type textarea "Amount outstanding is R479."
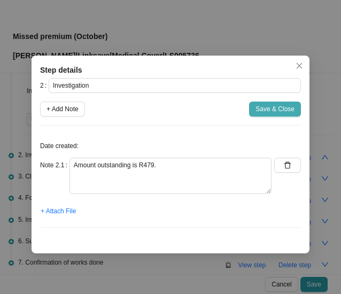
click at [270, 108] on span "Save & Close" at bounding box center [275, 109] width 39 height 11
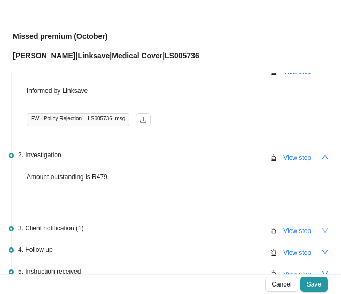
click at [322, 230] on icon "down" at bounding box center [325, 231] width 6 height 4
click at [284, 227] on span "View step" at bounding box center [298, 231] width 28 height 11
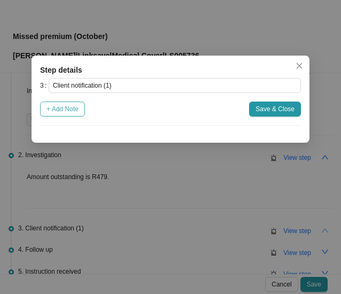
click at [71, 105] on span "+ Add Note" at bounding box center [63, 109] width 32 height 11
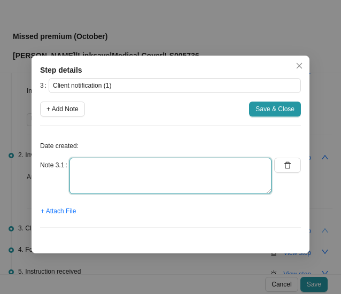
click at [95, 173] on textarea at bounding box center [171, 176] width 202 height 36
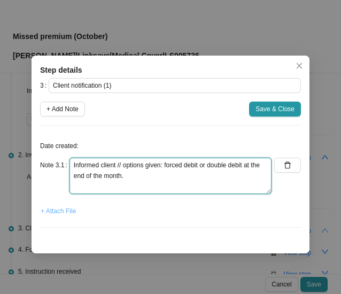
type textarea "Informed client // options given: forced debit or double debit at the end of th…"
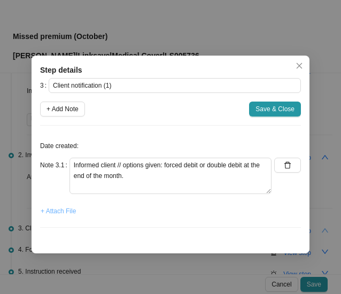
click at [67, 213] on span "+ Attach File" at bounding box center [58, 211] width 35 height 11
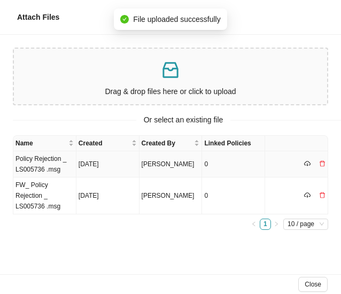
click at [39, 166] on td "Policy Rejection _ LS005736 .msg" at bounding box center [44, 164] width 63 height 26
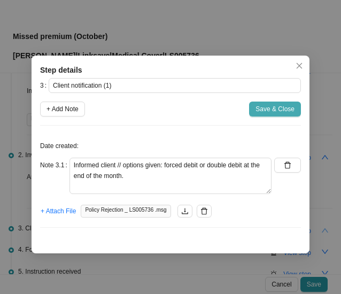
click at [269, 105] on span "Save & Close" at bounding box center [275, 109] width 39 height 11
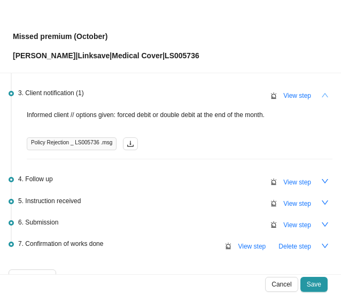
scroll to position [249, 0]
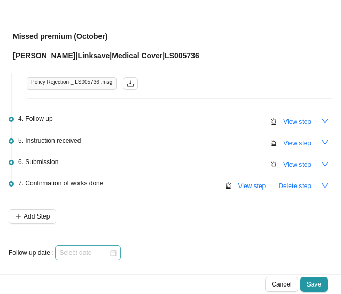
click at [115, 251] on div at bounding box center [88, 253] width 66 height 15
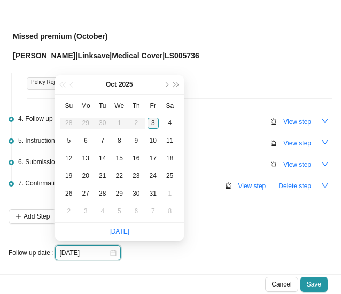
type input "[DATE]"
click at [87, 138] on div "6" at bounding box center [85, 140] width 11 height 11
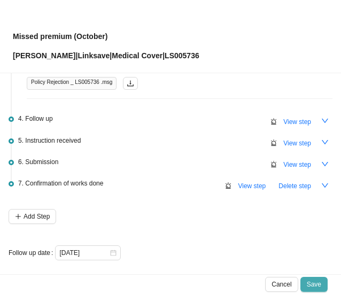
click at [321, 285] on span "Save" at bounding box center [314, 284] width 14 height 11
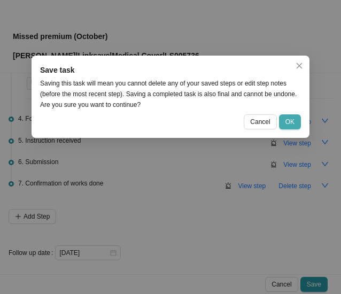
click at [292, 119] on span "OK" at bounding box center [290, 122] width 9 height 11
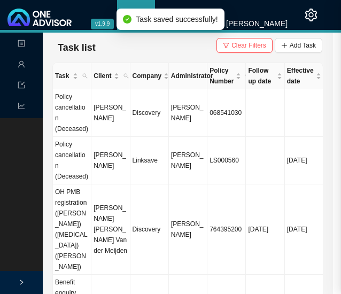
scroll to position [0, 0]
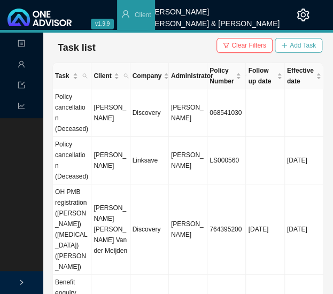
click at [302, 44] on span "Add Task" at bounding box center [303, 45] width 26 height 11
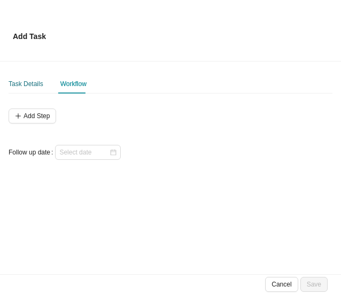
click at [22, 83] on div "Task Details" at bounding box center [26, 84] width 35 height 11
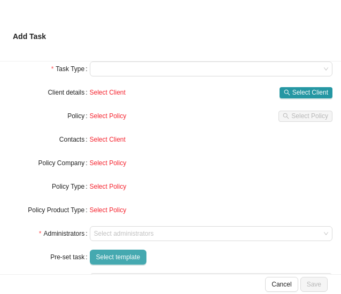
scroll to position [54, 0]
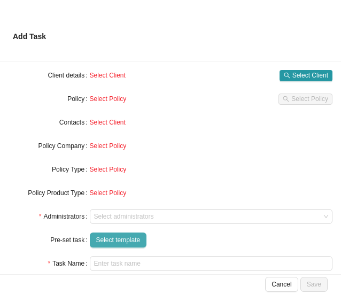
click at [131, 241] on span "Select template" at bounding box center [118, 240] width 44 height 11
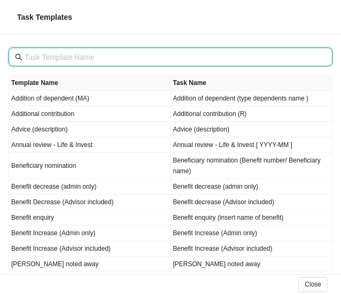
click at [48, 57] on input "text" at bounding box center [172, 57] width 294 height 12
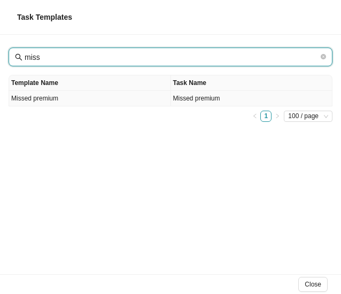
type input "miss"
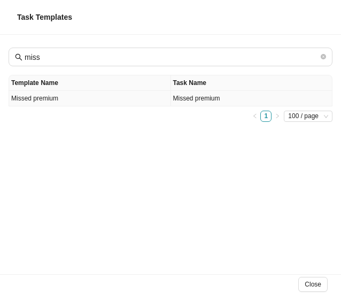
drag, startPoint x: 44, startPoint y: 101, endPoint x: 162, endPoint y: 96, distance: 117.8
click at [45, 101] on td "Missed premium" at bounding box center [90, 99] width 162 height 16
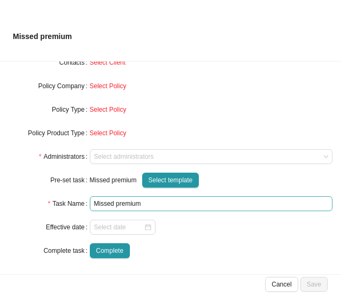
scroll to position [114, 0]
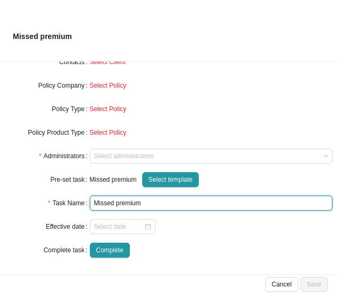
click at [154, 208] on input "Missed premium" at bounding box center [212, 203] width 244 height 15
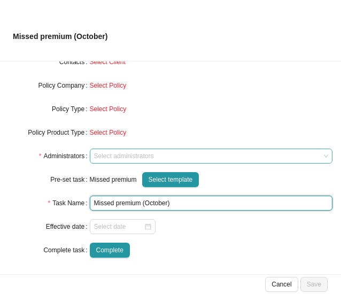
click at [107, 155] on div at bounding box center [206, 157] width 229 height 8
type input "Missed premium (October)"
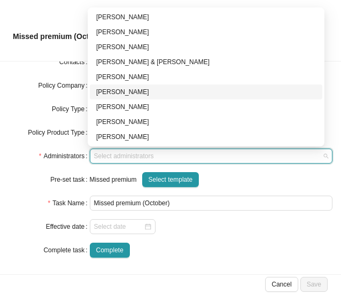
click at [114, 90] on div "[PERSON_NAME]" at bounding box center [206, 92] width 220 height 11
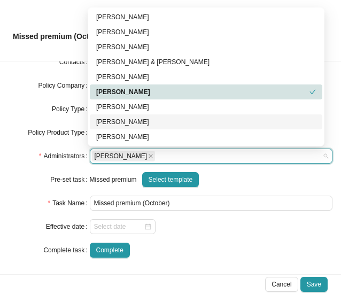
click at [24, 194] on form "Task Type Servicing Client details Select Client Select Client Policy Select Po…" at bounding box center [171, 121] width 324 height 274
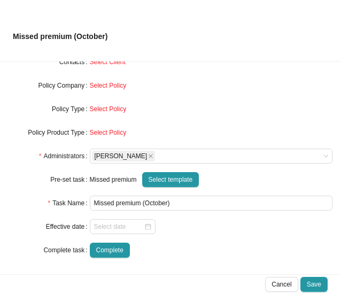
scroll to position [0, 0]
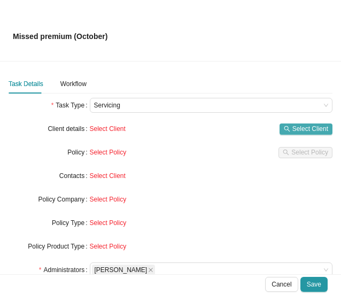
click at [303, 128] on span "Select Client" at bounding box center [311, 129] width 36 height 11
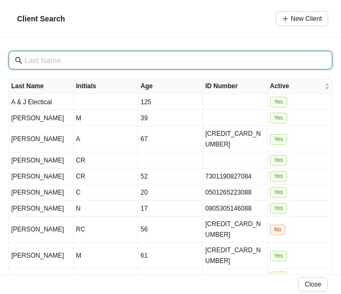
click at [42, 57] on input "text" at bounding box center [172, 61] width 294 height 12
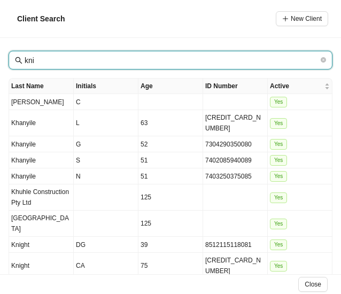
type input "kni"
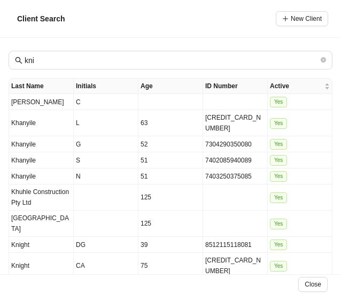
click at [78, 279] on td "TM" at bounding box center [106, 287] width 65 height 16
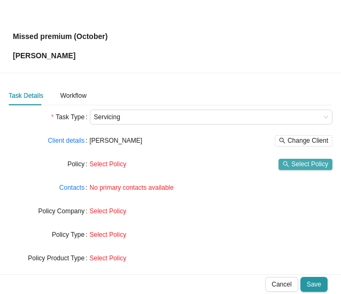
click at [292, 163] on span "Select Policy" at bounding box center [310, 164] width 37 height 11
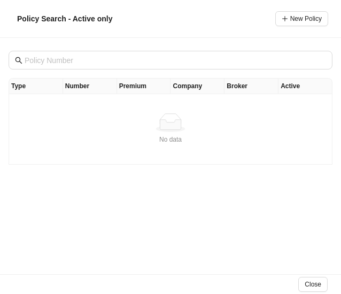
drag, startPoint x: 67, startPoint y: 172, endPoint x: 89, endPoint y: 168, distance: 22.5
click at [72, 170] on div "Type Number Premium Company Broker Active No data No data" at bounding box center [170, 156] width 341 height 237
drag, startPoint x: 152, startPoint y: 238, endPoint x: 288, endPoint y: 271, distance: 139.9
click at [164, 244] on div "Type Number Premium Company Broker Active No data No data" at bounding box center [170, 156] width 341 height 237
click at [318, 281] on span "Close" at bounding box center [313, 284] width 17 height 11
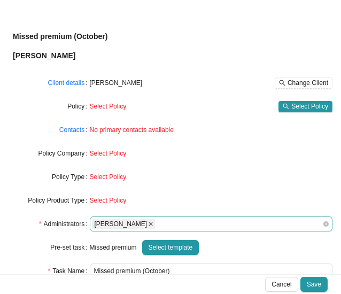
scroll to position [126, 0]
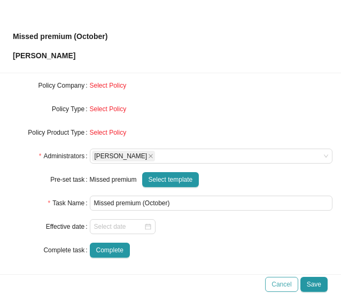
click at [286, 282] on span "Cancel" at bounding box center [282, 284] width 20 height 11
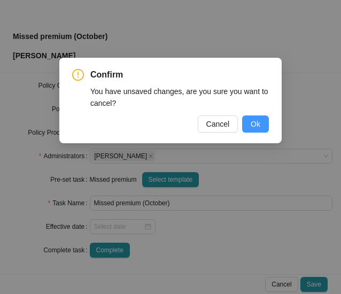
click at [258, 125] on span "Ok" at bounding box center [256, 124] width 10 height 12
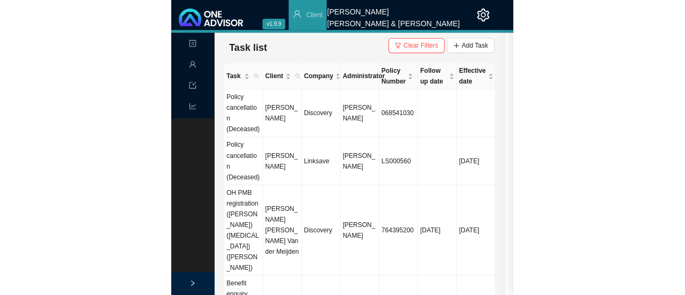
scroll to position [114, 0]
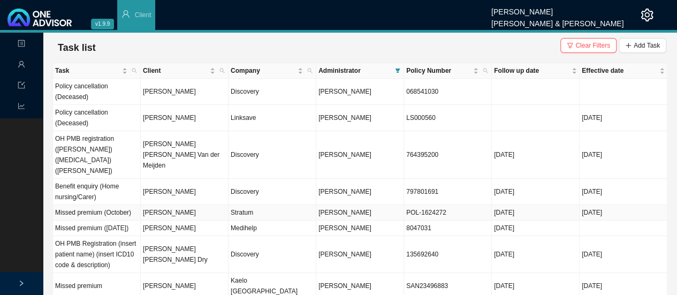
click at [178, 205] on td "[PERSON_NAME]" at bounding box center [185, 213] width 88 height 16
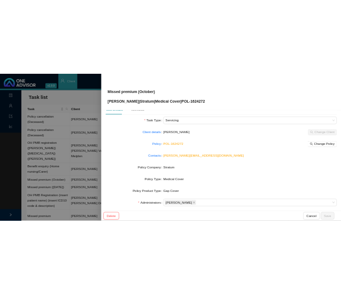
scroll to position [0, 0]
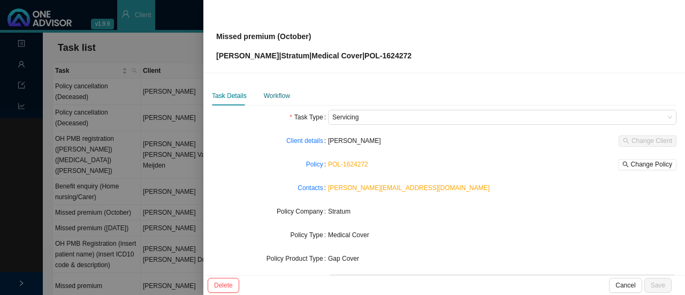
click at [279, 94] on div "Workflow" at bounding box center [277, 95] width 26 height 11
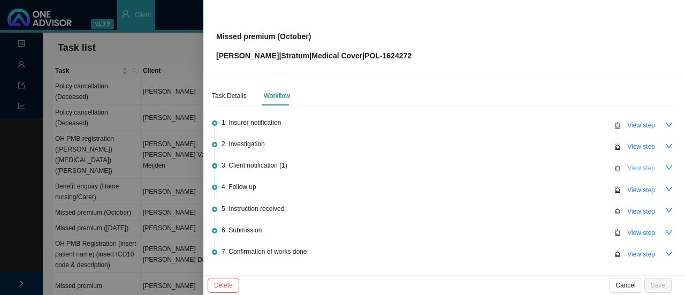
click at [632, 168] on span "View step" at bounding box center [641, 168] width 28 height 11
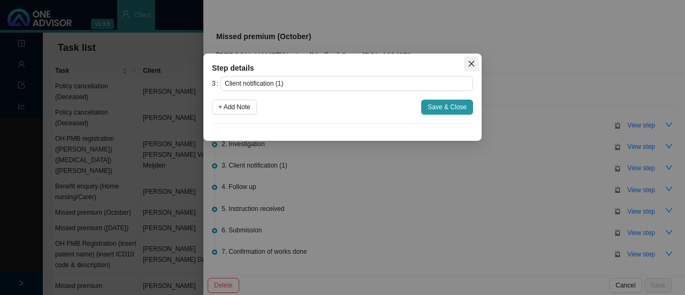
click at [469, 60] on icon "close" at bounding box center [471, 63] width 7 height 7
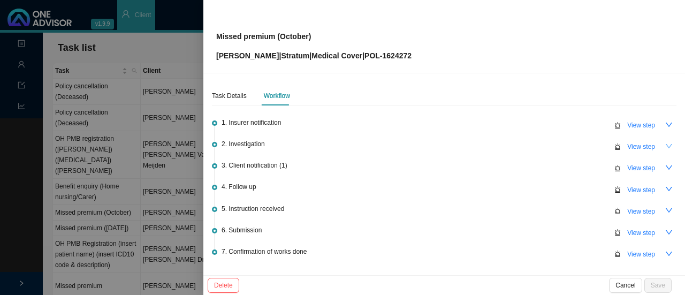
click at [665, 142] on icon "down" at bounding box center [668, 145] width 7 height 7
click at [641, 144] on span "View step" at bounding box center [641, 146] width 28 height 11
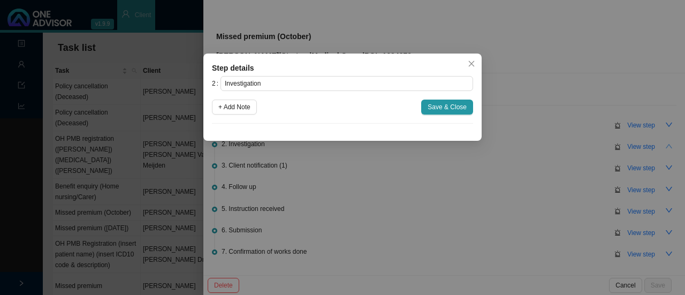
click at [476, 60] on span "Close" at bounding box center [471, 63] width 15 height 7
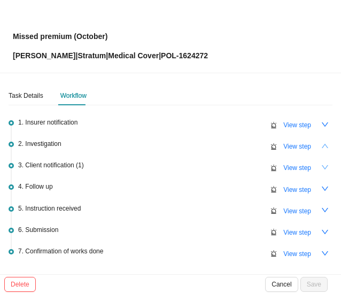
click at [322, 168] on icon "down" at bounding box center [325, 167] width 6 height 4
click at [294, 165] on span "View step" at bounding box center [298, 168] width 28 height 11
type input "Client notification (1)"
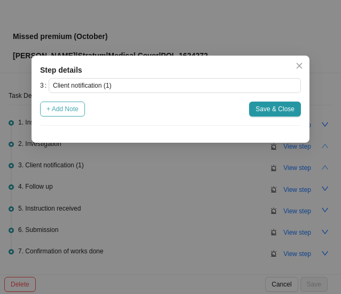
click at [74, 111] on span "+ Add Note" at bounding box center [63, 109] width 32 height 11
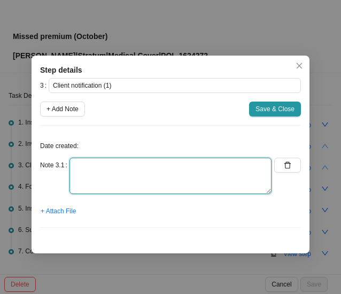
click at [83, 167] on textarea at bounding box center [171, 176] width 202 height 36
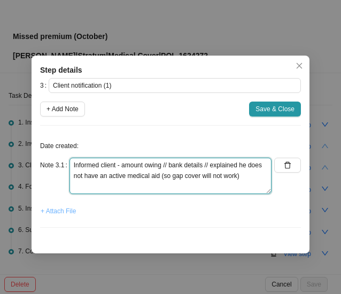
type textarea "Informed client - amount owing // bank details // explained he does not have an…"
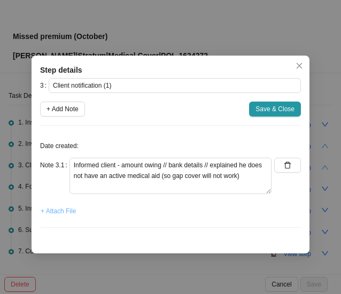
click at [62, 212] on span "+ Attach File" at bounding box center [58, 211] width 35 height 11
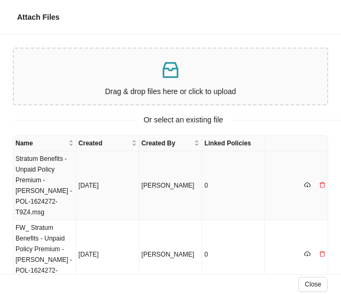
click at [48, 184] on td "Stratum Benefits - Unpaid Policy Premium - [PERSON_NAME] - POL-1624272-T9Z4.msg" at bounding box center [44, 185] width 63 height 69
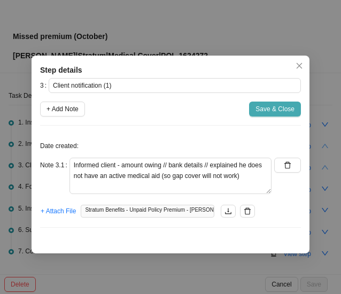
click at [278, 110] on span "Save & Close" at bounding box center [275, 109] width 39 height 11
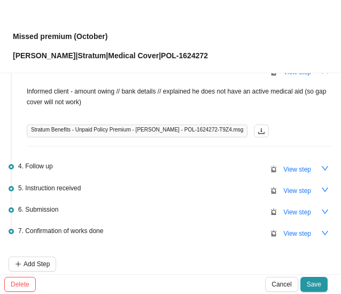
scroll to position [144, 0]
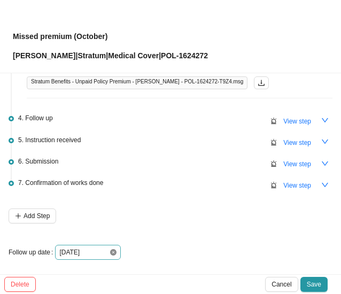
click at [112, 249] on icon "close-circle" at bounding box center [113, 252] width 6 height 6
click at [113, 248] on div at bounding box center [87, 252] width 57 height 11
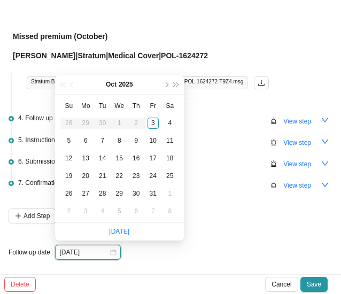
type input "[DATE]"
click at [83, 139] on div "6" at bounding box center [85, 140] width 11 height 11
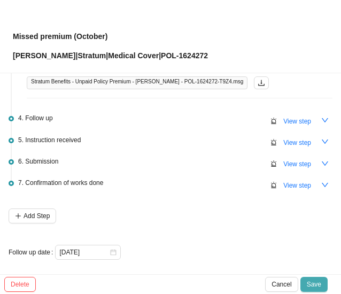
click at [314, 284] on span "Save" at bounding box center [314, 284] width 14 height 11
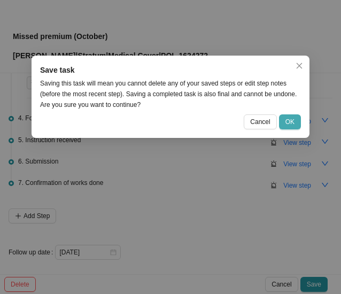
click at [293, 115] on button "OK" at bounding box center [290, 122] width 22 height 15
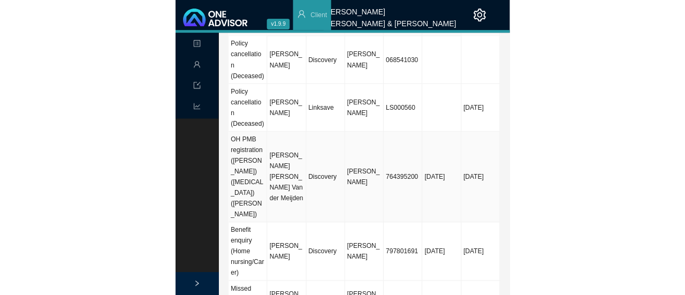
scroll to position [107, 0]
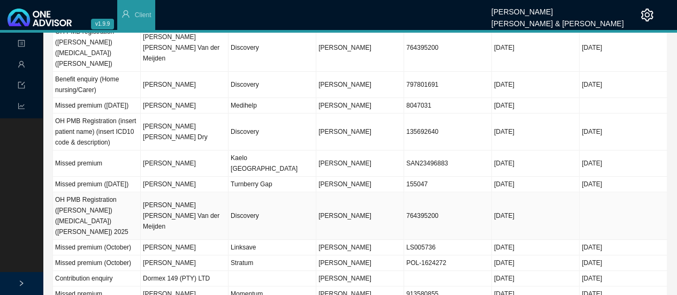
click at [186, 212] on td "[PERSON_NAME] [PERSON_NAME] Van der Meijden" at bounding box center [185, 216] width 88 height 48
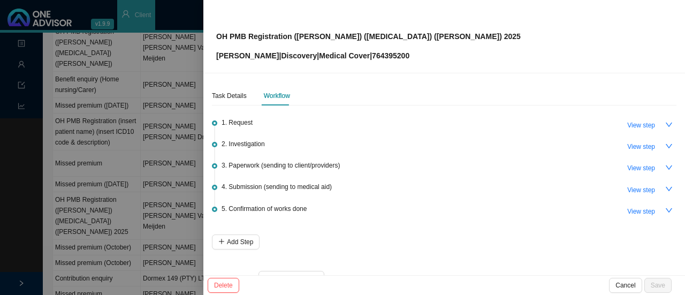
click at [127, 118] on div at bounding box center [342, 147] width 685 height 295
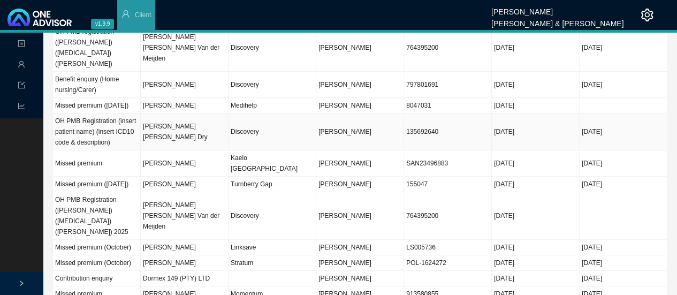
click at [203, 128] on td "[PERSON_NAME] [PERSON_NAME] Dry" at bounding box center [185, 131] width 88 height 37
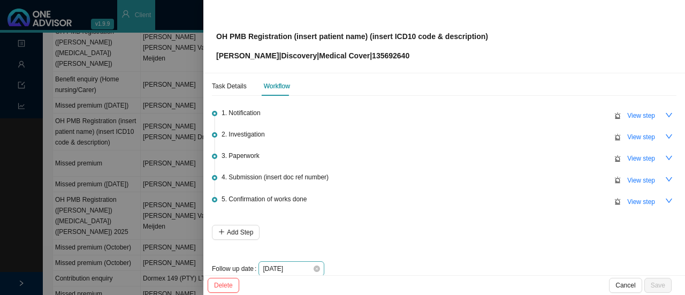
scroll to position [26, 0]
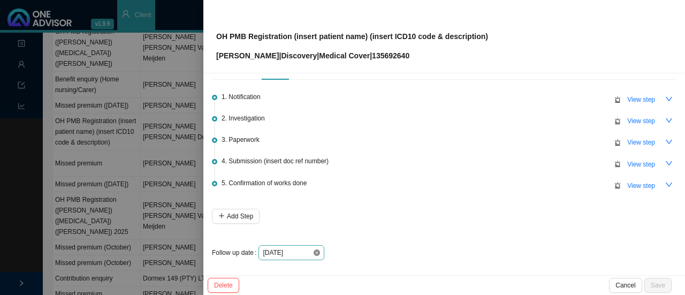
click at [314, 253] on icon "close-circle" at bounding box center [317, 252] width 6 height 6
click at [317, 252] on div at bounding box center [291, 252] width 57 height 11
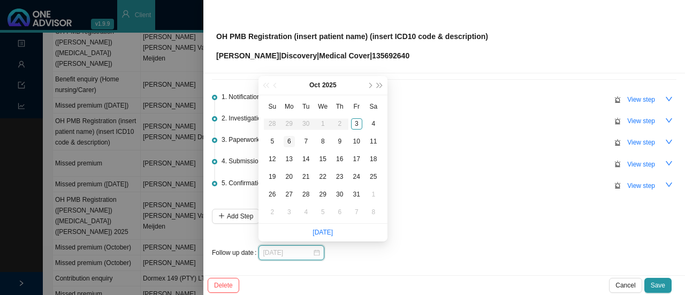
type input "[DATE]"
click at [290, 139] on div "6" at bounding box center [289, 141] width 11 height 11
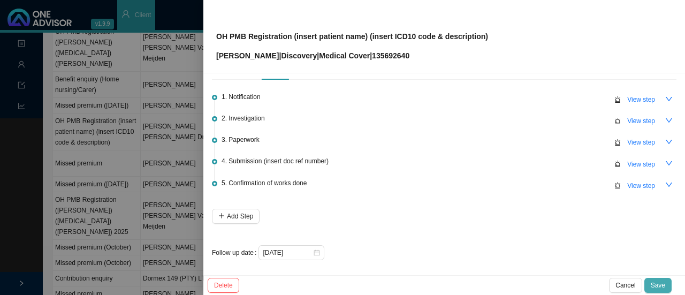
click at [657, 283] on span "Save" at bounding box center [658, 285] width 14 height 11
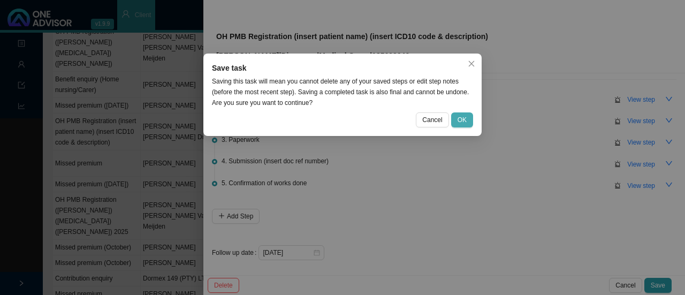
click at [457, 121] on button "OK" at bounding box center [462, 119] width 22 height 15
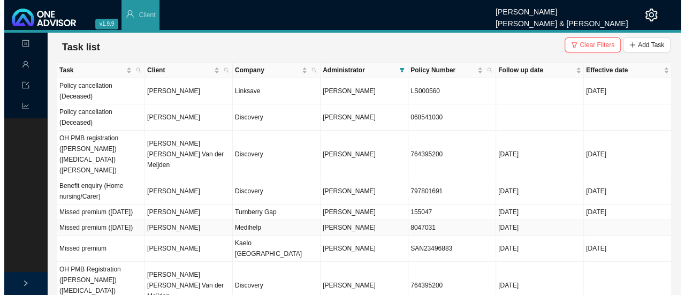
scroll to position [0, 0]
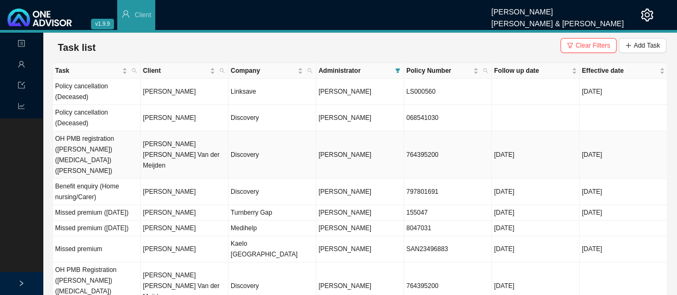
click at [199, 157] on td "[PERSON_NAME] [PERSON_NAME] Van der Meijden" at bounding box center [185, 155] width 88 height 48
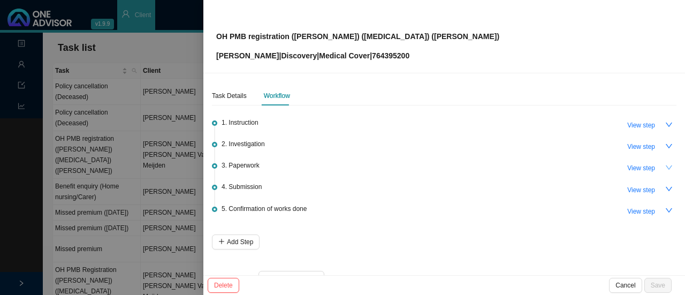
click at [665, 166] on icon "down" at bounding box center [668, 167] width 7 height 7
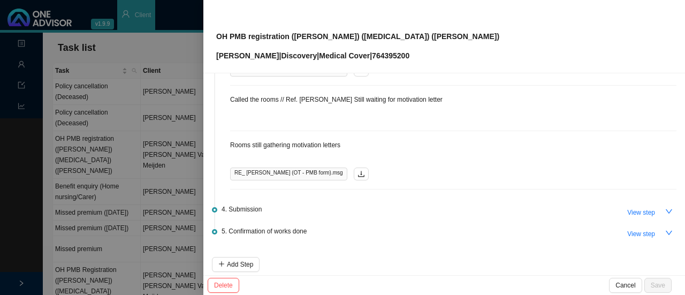
scroll to position [850, 0]
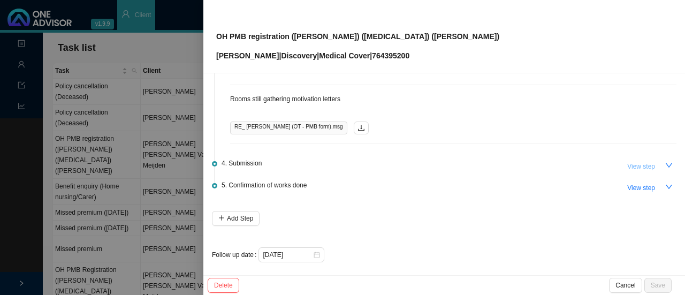
click at [637, 162] on span "View step" at bounding box center [641, 166] width 28 height 11
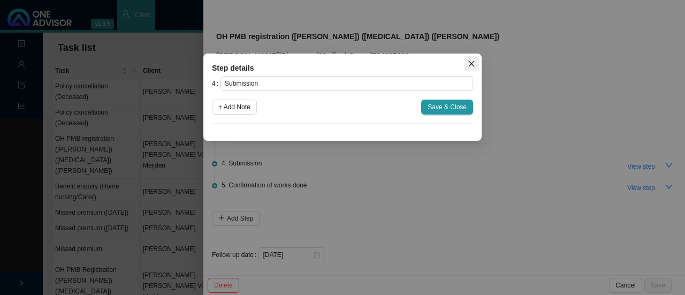
drag, startPoint x: 469, startPoint y: 62, endPoint x: 489, endPoint y: 59, distance: 20.5
click at [473, 60] on icon "close" at bounding box center [471, 63] width 7 height 7
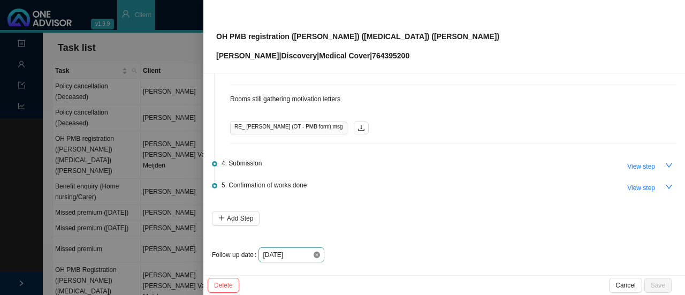
click at [317, 252] on icon "close-circle" at bounding box center [317, 255] width 6 height 6
click at [317, 249] on div at bounding box center [291, 254] width 57 height 11
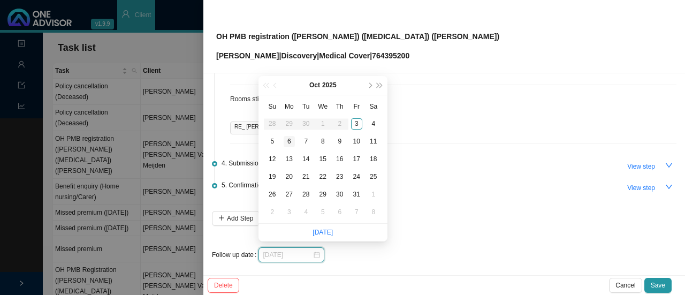
type input "[DATE]"
click at [293, 139] on div "6" at bounding box center [289, 141] width 11 height 11
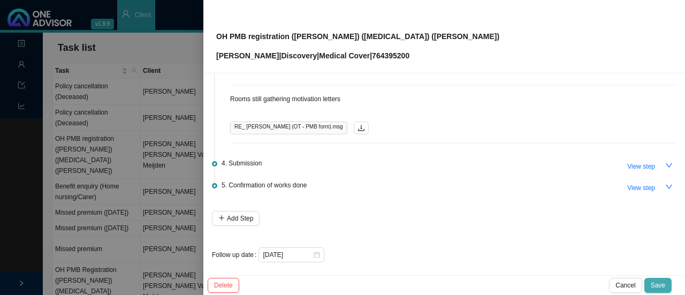
click at [661, 285] on span "Save" at bounding box center [658, 285] width 14 height 11
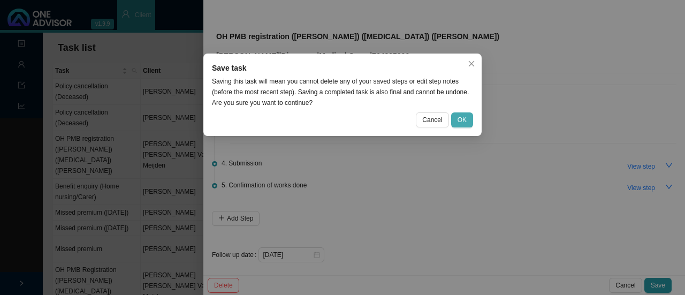
click at [461, 120] on span "OK" at bounding box center [462, 120] width 9 height 11
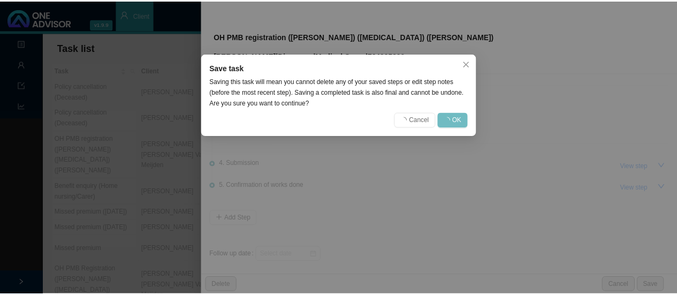
scroll to position [0, 0]
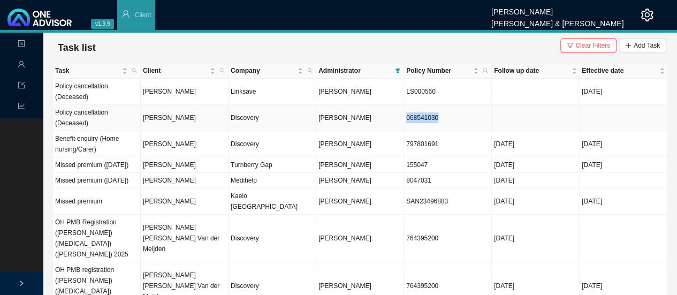
drag, startPoint x: 441, startPoint y: 118, endPoint x: 405, endPoint y: 119, distance: 35.9
click at [405, 119] on td "068541030" at bounding box center [448, 118] width 88 height 26
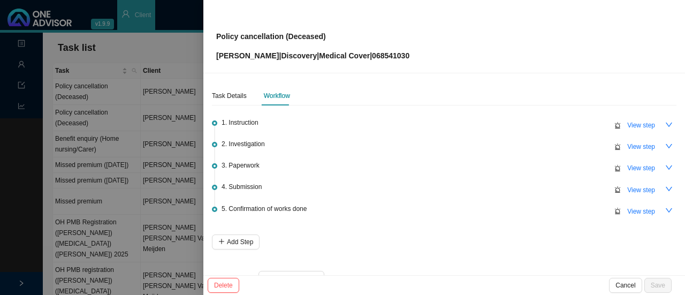
click at [119, 54] on div at bounding box center [342, 147] width 685 height 295
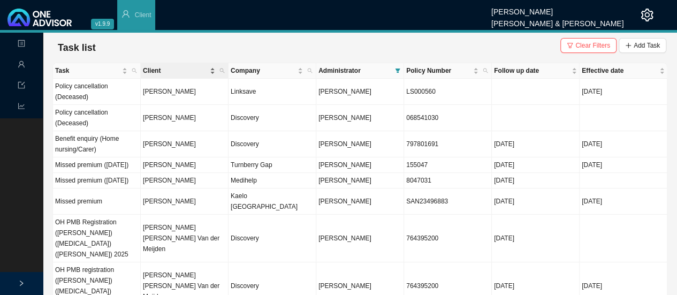
click at [151, 69] on span "Client" at bounding box center [175, 70] width 65 height 11
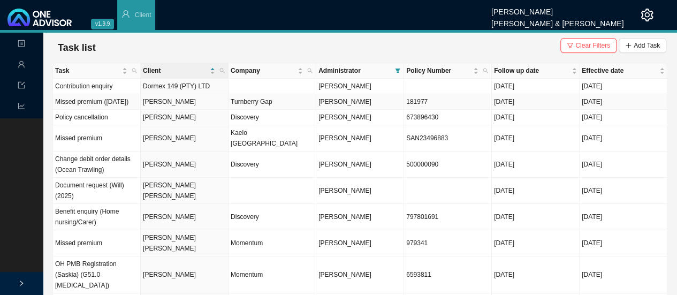
click at [164, 108] on td "[PERSON_NAME]" at bounding box center [185, 102] width 88 height 16
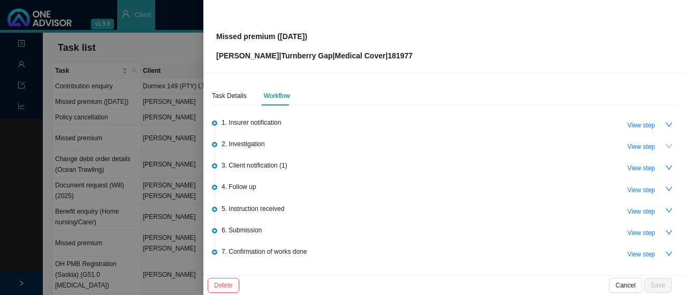
click at [665, 143] on icon "down" at bounding box center [668, 145] width 7 height 7
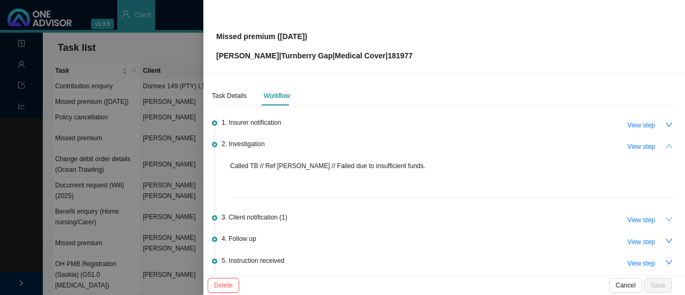
click at [665, 220] on icon "down" at bounding box center [668, 219] width 7 height 7
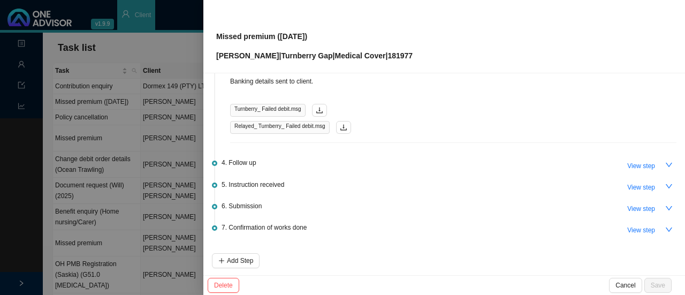
scroll to position [161, 0]
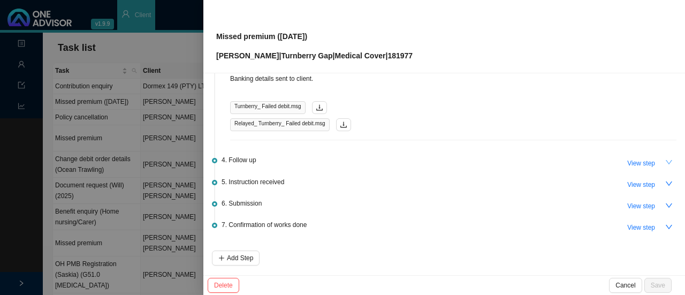
click at [665, 158] on icon "down" at bounding box center [668, 161] width 7 height 7
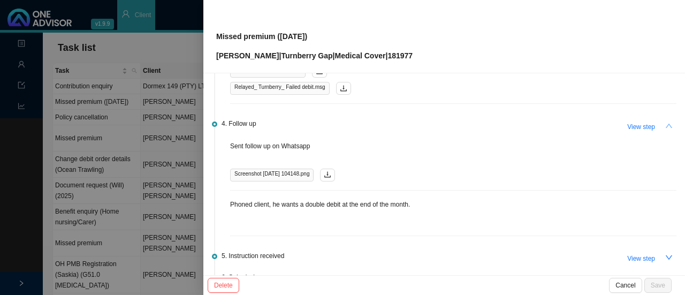
scroll to position [214, 0]
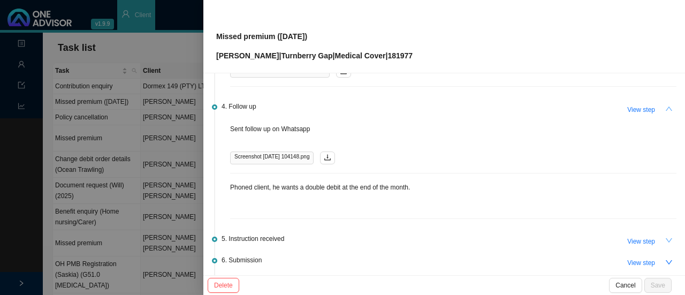
click at [666, 238] on icon "down" at bounding box center [669, 240] width 6 height 4
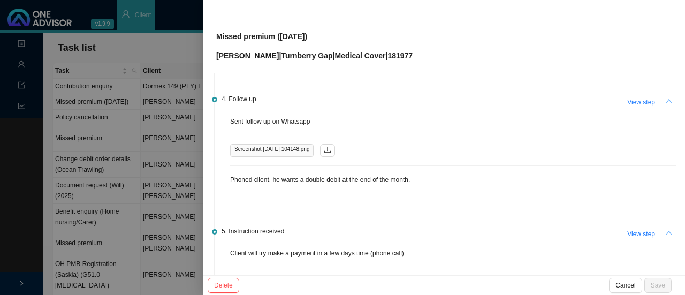
scroll to position [268, 0]
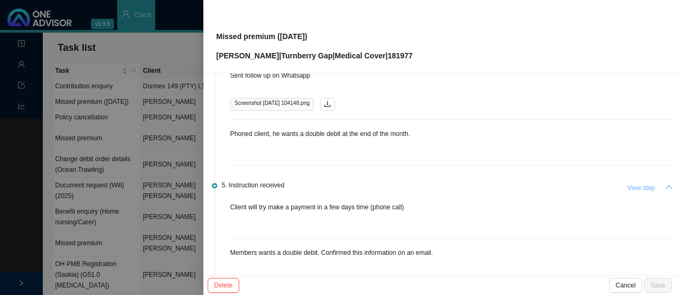
click at [635, 186] on span "View step" at bounding box center [641, 188] width 28 height 11
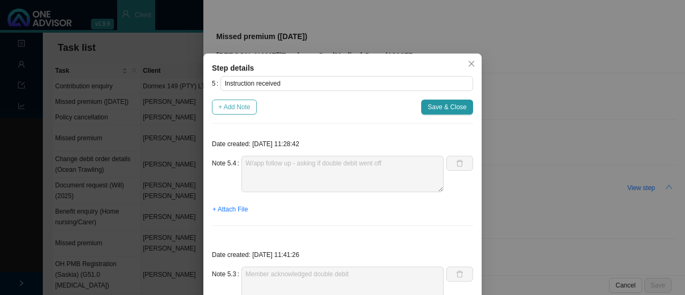
click at [230, 106] on span "+ Add Note" at bounding box center [234, 107] width 32 height 11
type textarea "W/app follow up - asking if double debit went off"
type textarea "Member acknowledged double debit"
type textarea "Members wants a double debit. Confirmed this information on an email."
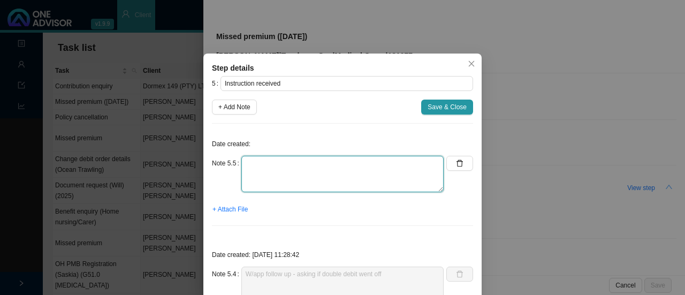
click at [261, 172] on textarea at bounding box center [342, 174] width 202 height 36
type textarea "Member called - Gap cover premiums did not come off."
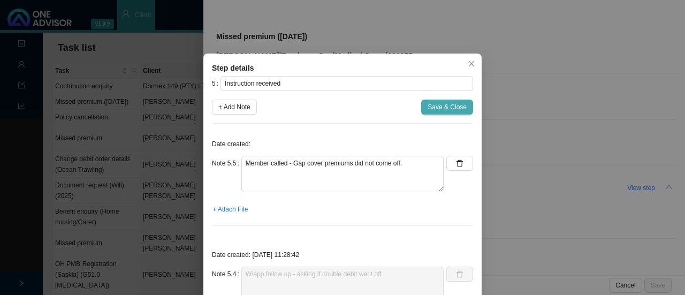
click at [447, 105] on span "Save & Close" at bounding box center [447, 107] width 39 height 11
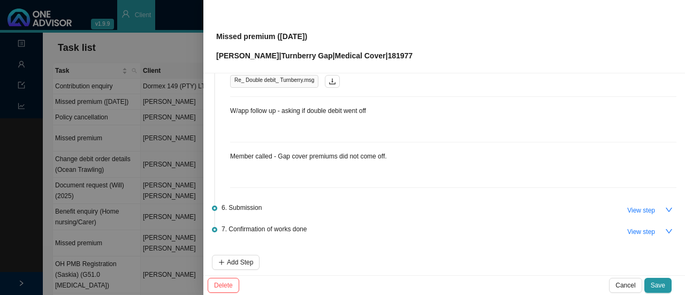
scroll to position [570, 0]
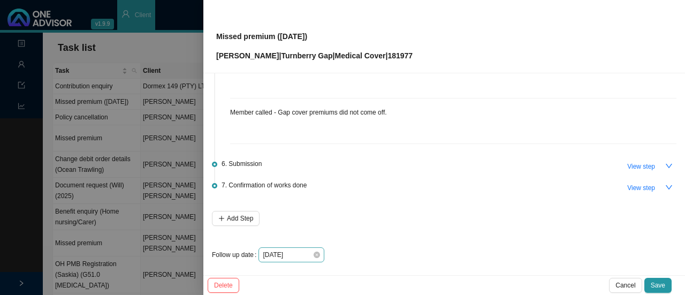
click at [317, 254] on div "[DATE]" at bounding box center [291, 254] width 57 height 11
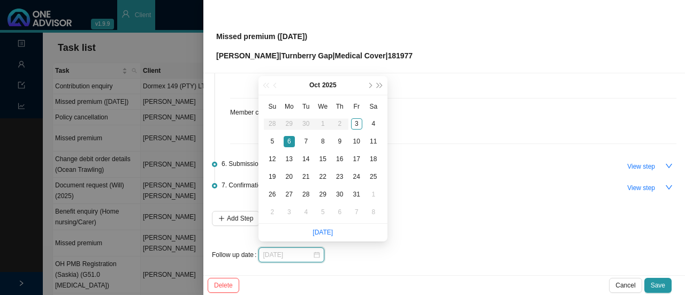
type input "[DATE]"
click at [290, 143] on div "6" at bounding box center [289, 141] width 11 height 11
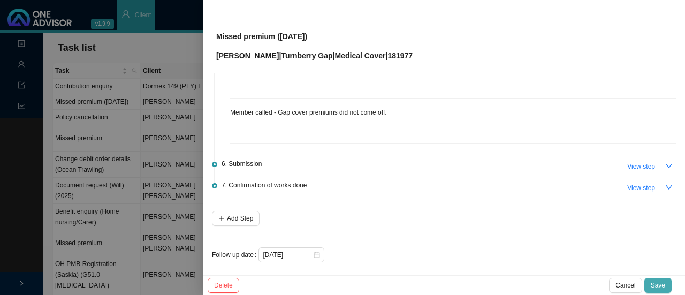
click at [656, 282] on span "Save" at bounding box center [658, 285] width 14 height 11
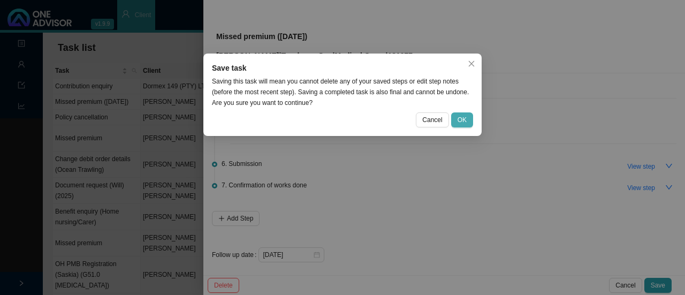
click at [465, 121] on span "OK" at bounding box center [462, 120] width 9 height 11
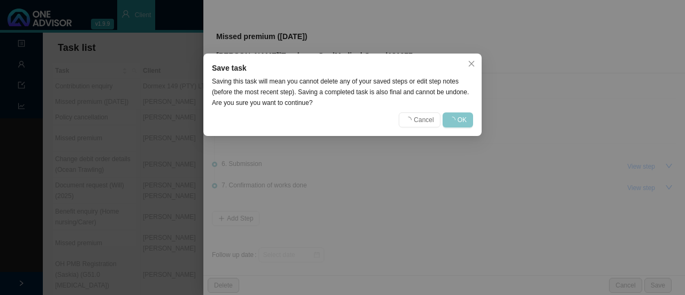
scroll to position [0, 0]
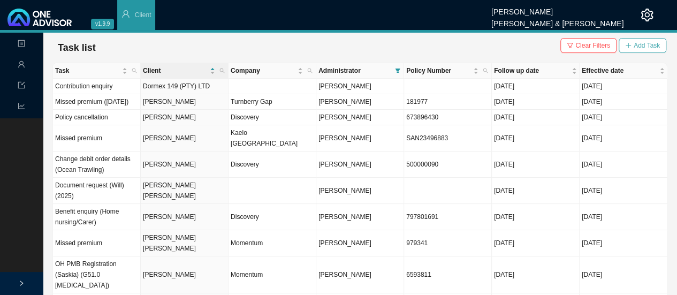
click at [640, 47] on span "Add Task" at bounding box center [647, 45] width 26 height 11
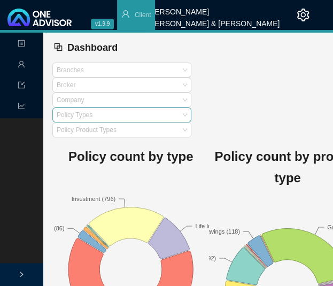
click at [183, 114] on div "Policy Types" at bounding box center [121, 115] width 139 height 15
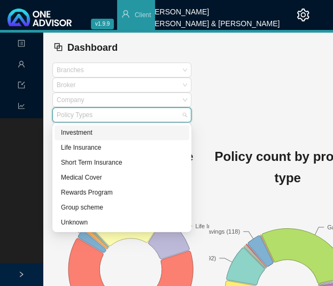
click at [183, 114] on div "Policy Types" at bounding box center [121, 115] width 139 height 15
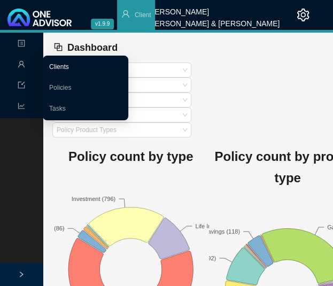
click at [60, 66] on link "Clients" at bounding box center [59, 66] width 20 height 7
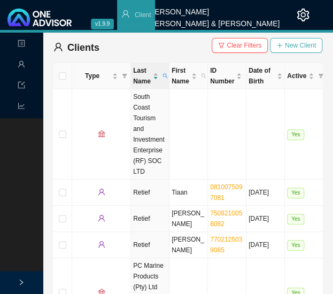
click at [292, 43] on span "New Client" at bounding box center [300, 45] width 31 height 11
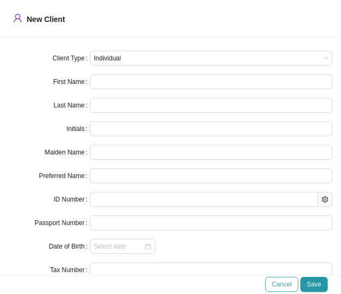
click at [291, 287] on span "Cancel" at bounding box center [282, 284] width 20 height 11
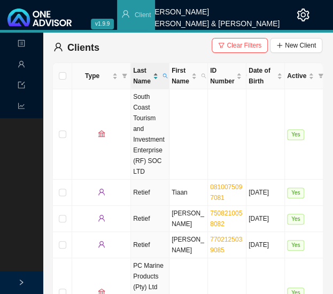
click at [156, 77] on div "Last Name" at bounding box center [145, 75] width 25 height 21
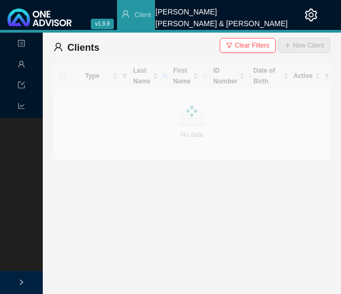
click at [165, 75] on div at bounding box center [191, 111] width 279 height 97
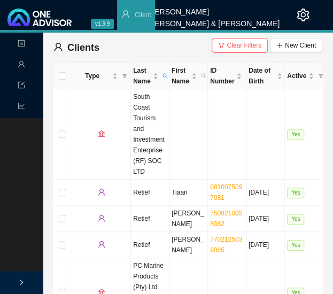
click at [165, 75] on icon "search" at bounding box center [165, 75] width 5 height 5
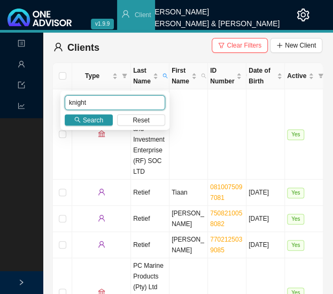
type input "knight"
click at [98, 111] on div "knight Search Reset" at bounding box center [114, 110] width 109 height 39
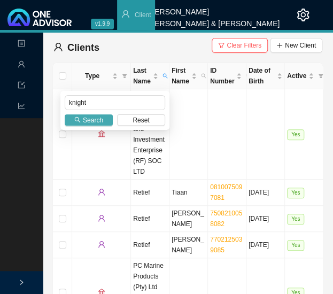
click at [98, 118] on span "Search" at bounding box center [93, 120] width 20 height 11
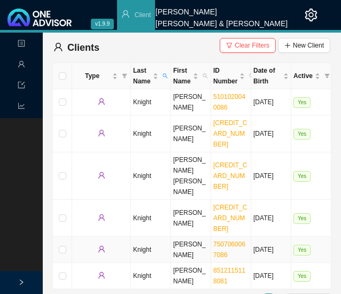
click at [154, 237] on td "Knight" at bounding box center [151, 250] width 40 height 26
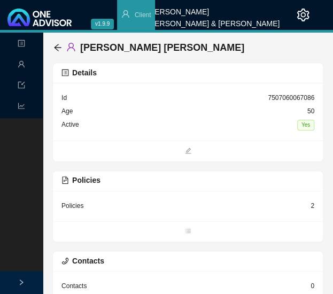
click at [78, 206] on div "Policies" at bounding box center [73, 206] width 22 height 11
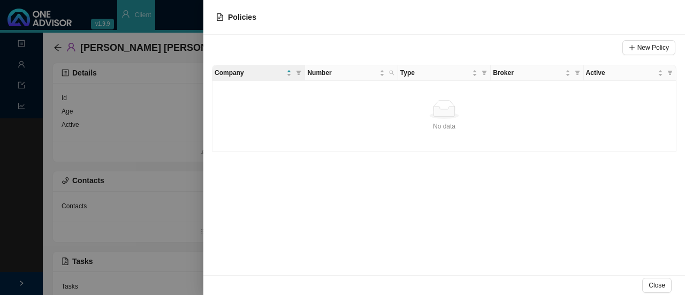
click at [299, 108] on div "No data" at bounding box center [444, 109] width 455 height 19
click at [166, 44] on div at bounding box center [342, 147] width 685 height 295
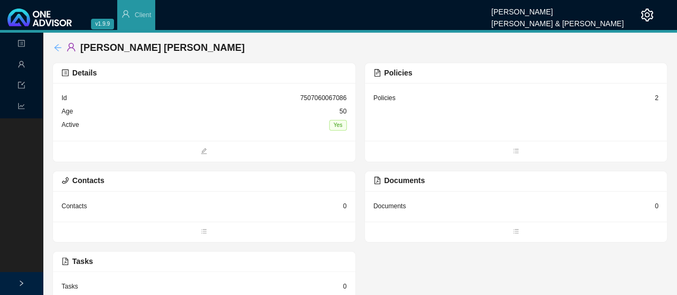
click at [57, 47] on icon "arrow-left" at bounding box center [58, 47] width 9 height 9
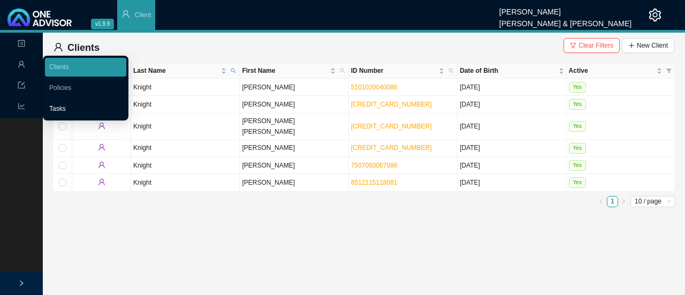
drag, startPoint x: 58, startPoint y: 109, endPoint x: 78, endPoint y: 107, distance: 19.9
click at [58, 108] on link "Tasks" at bounding box center [57, 108] width 17 height 7
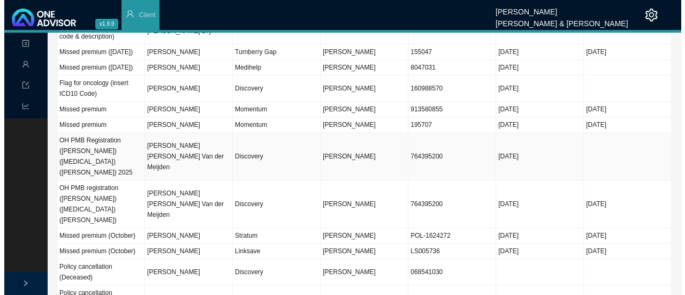
scroll to position [269, 0]
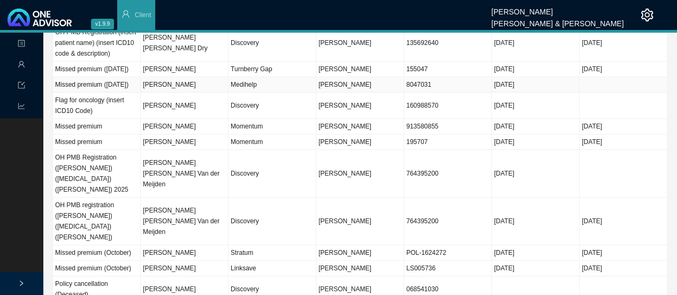
click at [225, 81] on td "[PERSON_NAME]" at bounding box center [185, 85] width 88 height 16
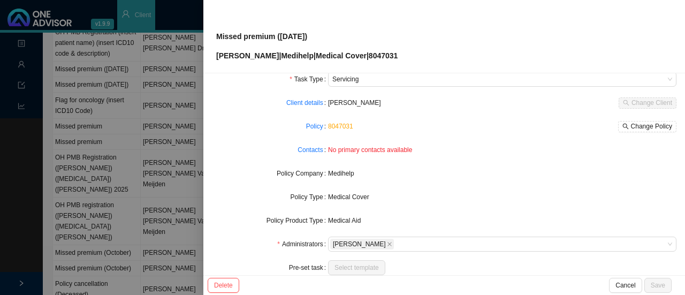
scroll to position [0, 0]
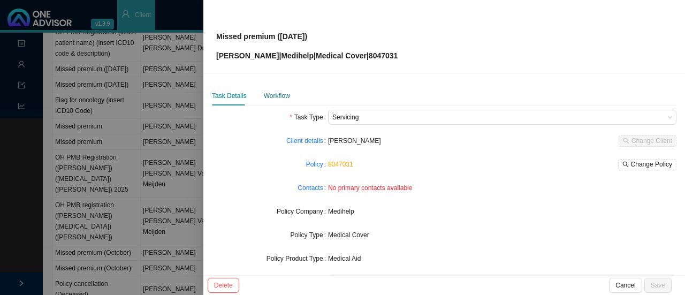
click at [280, 95] on div "Workflow" at bounding box center [277, 95] width 26 height 11
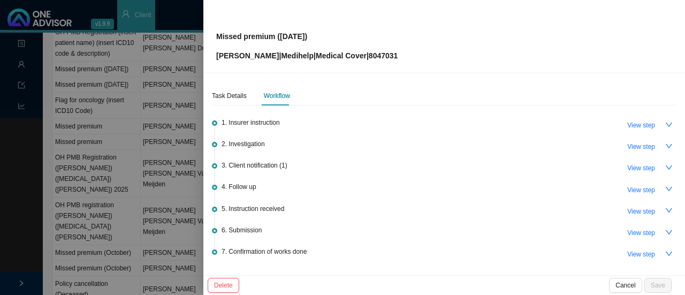
scroll to position [68, 0]
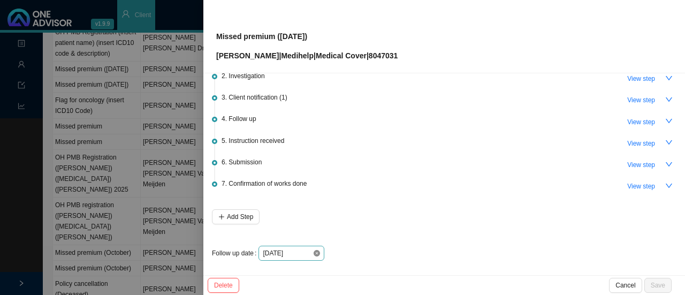
click at [318, 251] on icon "close-circle" at bounding box center [317, 253] width 6 height 6
click at [318, 251] on div at bounding box center [291, 253] width 57 height 11
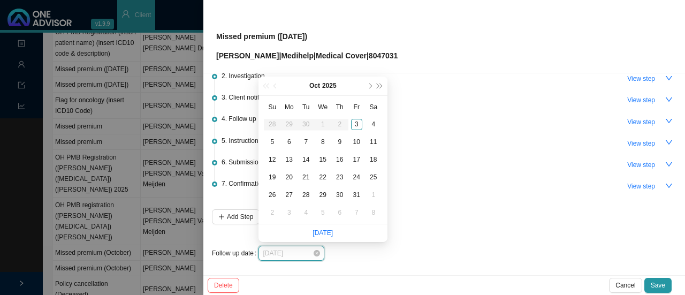
type input "[DATE]"
drag, startPoint x: 289, startPoint y: 138, endPoint x: 550, endPoint y: 183, distance: 265.0
click at [290, 139] on div "6" at bounding box center [289, 141] width 11 height 11
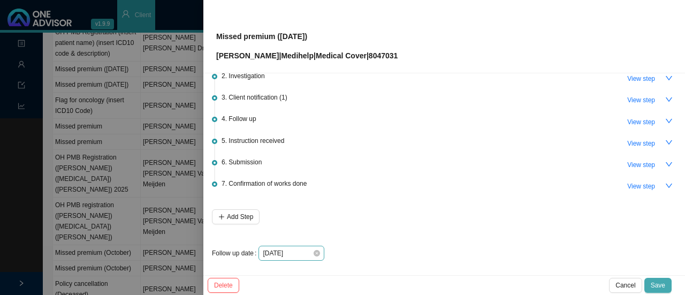
click at [341, 283] on span "Save" at bounding box center [658, 285] width 14 height 11
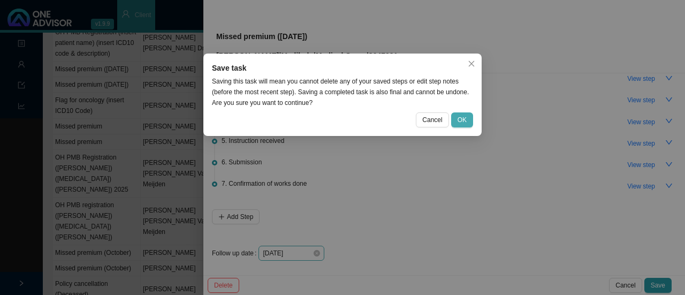
click at [341, 119] on span "OK" at bounding box center [462, 120] width 9 height 11
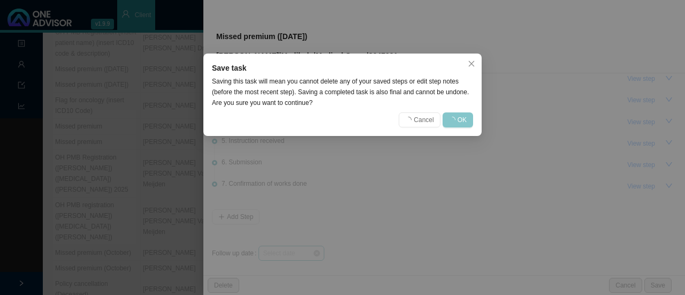
scroll to position [0, 0]
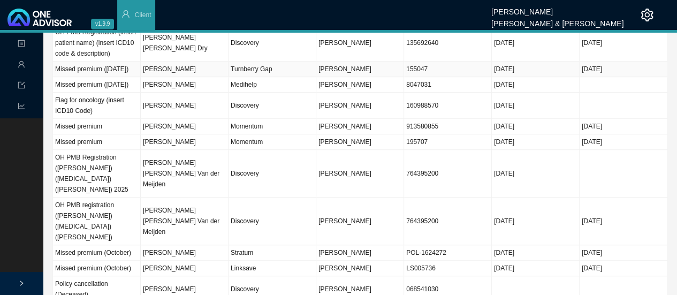
click at [171, 62] on td "[PERSON_NAME]" at bounding box center [185, 70] width 88 height 16
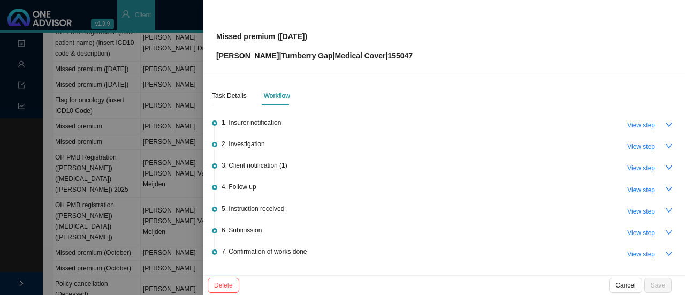
scroll to position [68, 0]
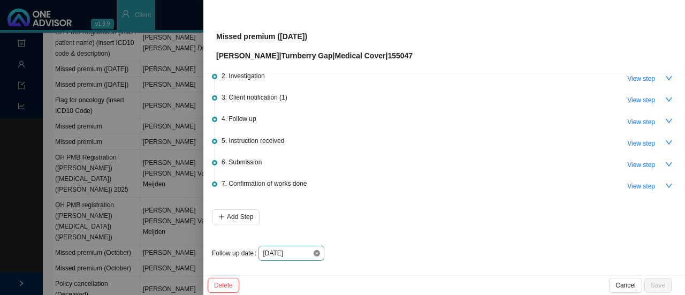
click at [316, 250] on icon "close-circle" at bounding box center [317, 253] width 6 height 6
click at [317, 250] on div at bounding box center [291, 253] width 57 height 11
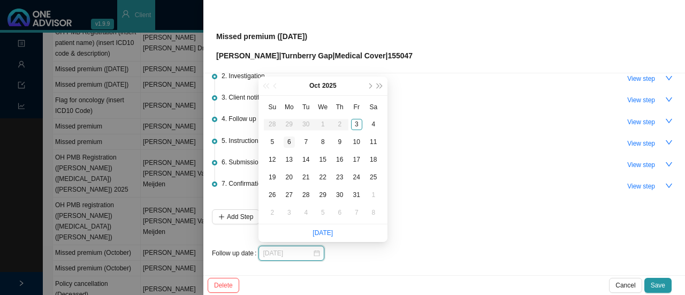
type input "[DATE]"
click at [289, 140] on div "6" at bounding box center [289, 141] width 11 height 11
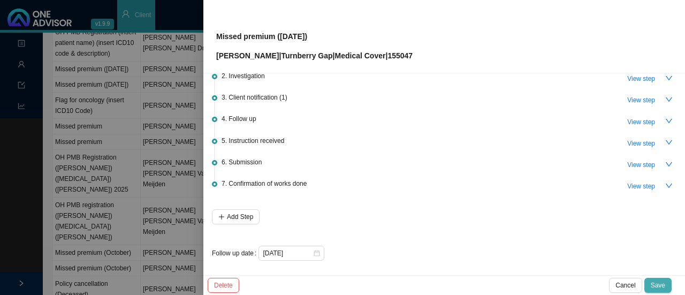
click at [341, 286] on span "Save" at bounding box center [658, 285] width 14 height 11
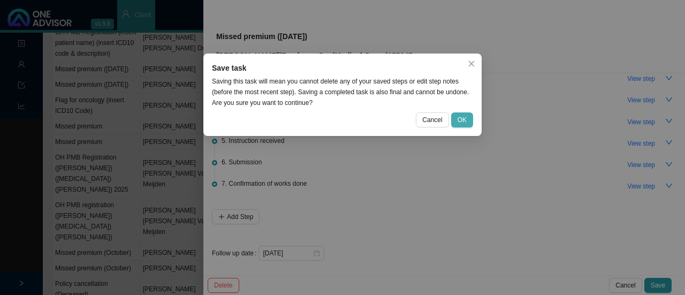
click at [341, 122] on span "OK" at bounding box center [462, 120] width 9 height 11
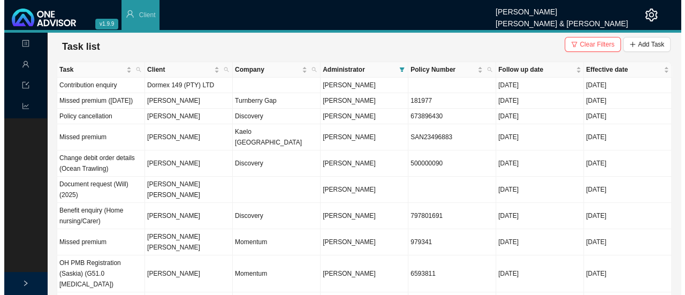
scroll to position [0, 0]
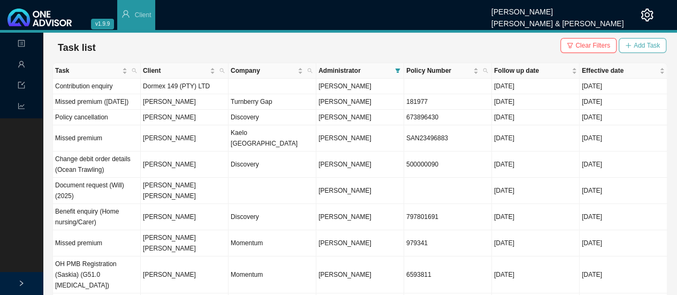
click at [341, 45] on span "Add Task" at bounding box center [647, 45] width 26 height 11
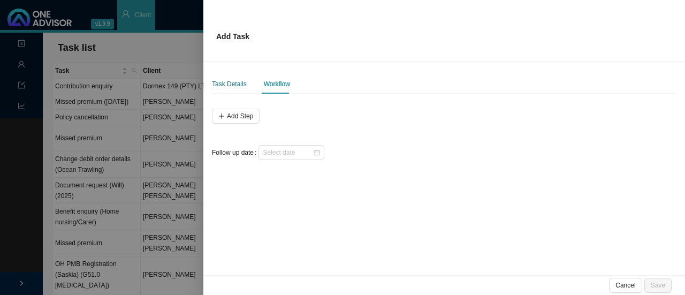
drag, startPoint x: 230, startPoint y: 82, endPoint x: 267, endPoint y: 82, distance: 37.5
click at [229, 82] on div "Task Details" at bounding box center [229, 84] width 35 height 11
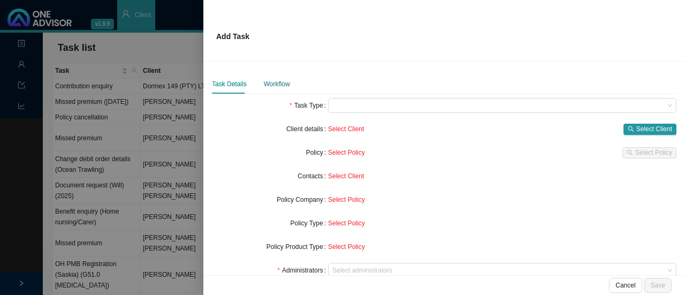
click at [284, 85] on div "Workflow" at bounding box center [277, 84] width 26 height 11
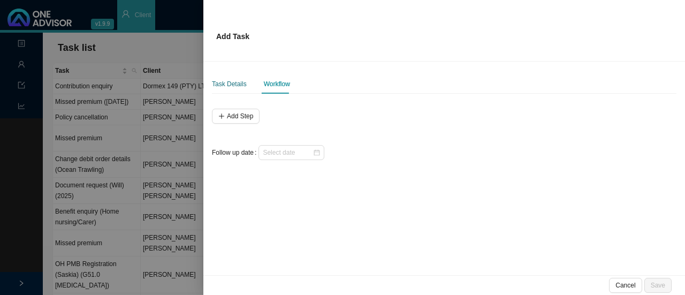
click at [229, 82] on div "Task Details" at bounding box center [229, 84] width 35 height 11
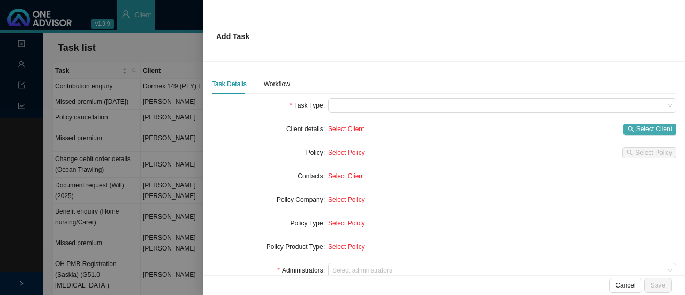
click at [341, 126] on span "Select Client" at bounding box center [654, 129] width 36 height 11
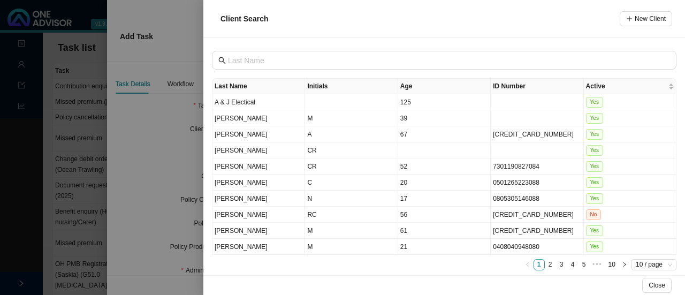
click at [151, 139] on div at bounding box center [342, 147] width 685 height 295
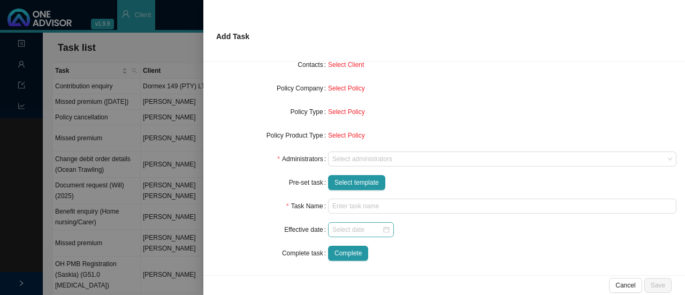
scroll to position [113, 0]
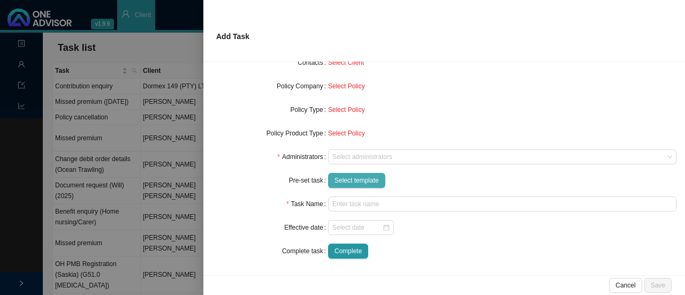
click at [341, 180] on span "Select template" at bounding box center [356, 180] width 44 height 11
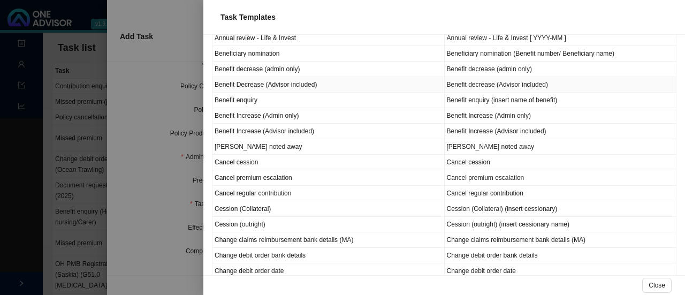
scroll to position [214, 0]
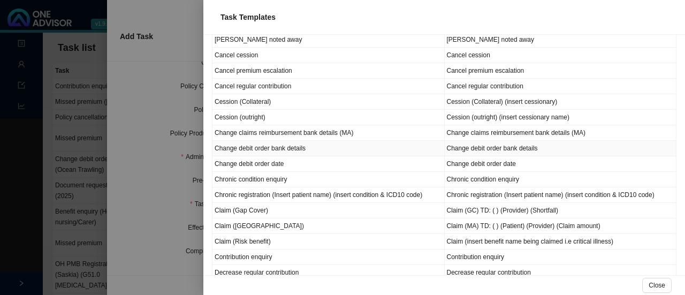
click at [264, 144] on td "Change debit order bank details" at bounding box center [328, 149] width 232 height 16
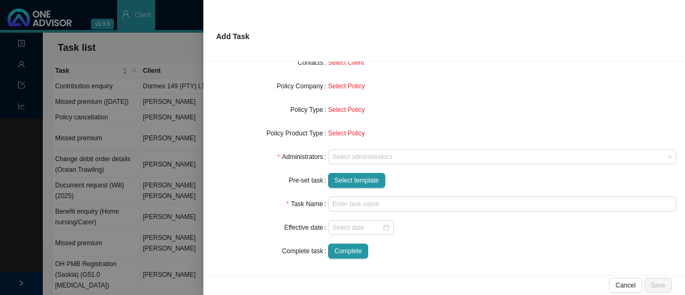
type input "Change debit order bank details"
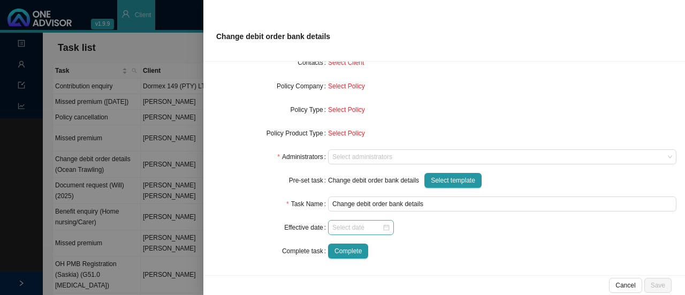
click at [341, 227] on div at bounding box center [360, 227] width 57 height 11
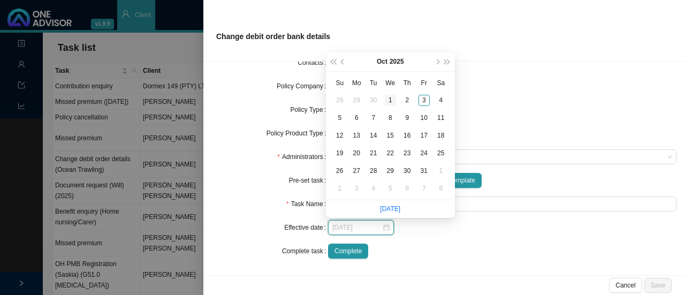
type input "[DATE]"
drag, startPoint x: 388, startPoint y: 97, endPoint x: 400, endPoint y: 147, distance: 51.7
click at [341, 97] on div "1" at bounding box center [390, 100] width 11 height 11
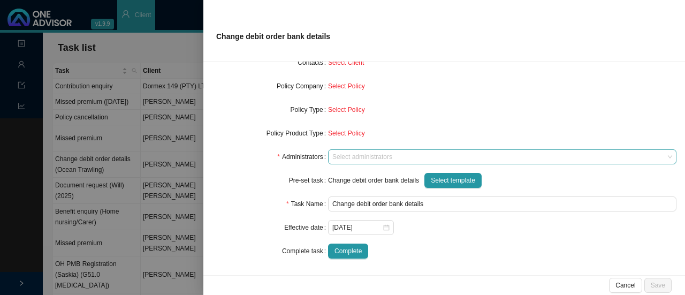
click at [341, 159] on div at bounding box center [497, 157] width 334 height 8
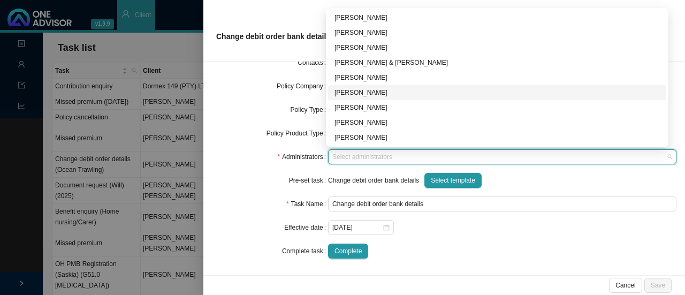
drag, startPoint x: 370, startPoint y: 91, endPoint x: 378, endPoint y: 91, distance: 7.5
click at [341, 91] on div "[PERSON_NAME]" at bounding box center [496, 92] width 325 height 11
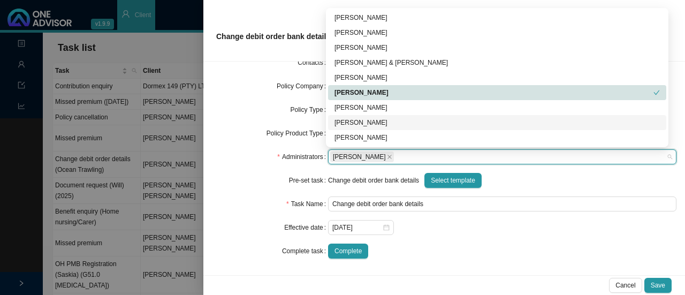
click at [251, 113] on div "Policy Type" at bounding box center [270, 109] width 116 height 15
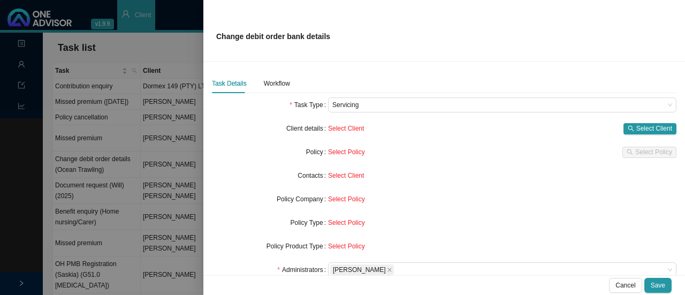
scroll to position [0, 0]
click at [341, 132] on span "Select Client" at bounding box center [654, 129] width 36 height 11
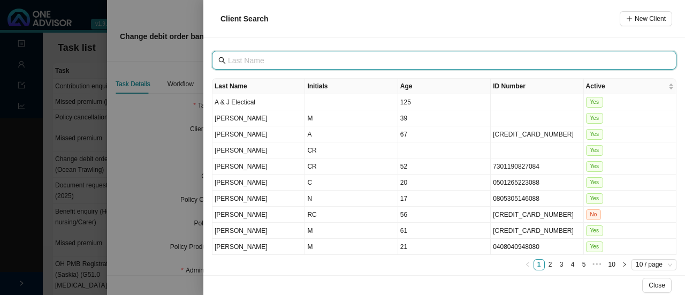
click at [255, 62] on input "text" at bounding box center [445, 61] width 435 height 12
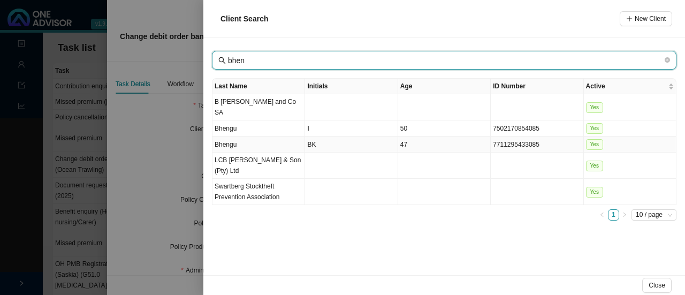
type input "bhen"
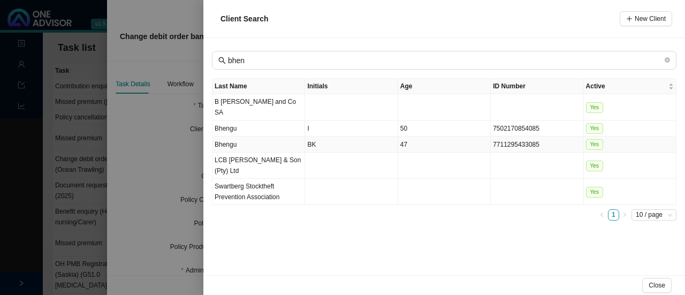
click at [289, 136] on td "Bhengu" at bounding box center [258, 144] width 93 height 16
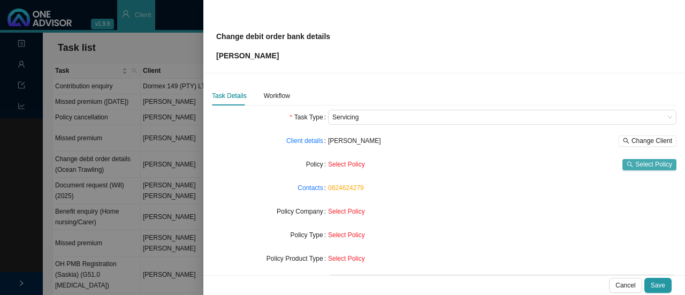
click at [341, 166] on span "Select Policy" at bounding box center [653, 164] width 37 height 11
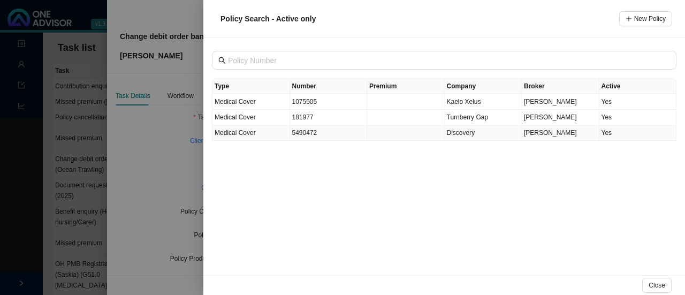
click at [251, 133] on span "Medical Cover" at bounding box center [235, 132] width 41 height 7
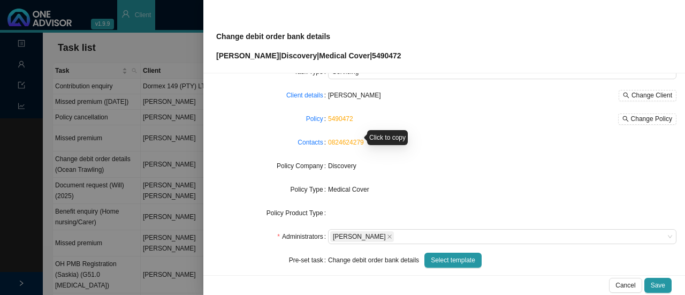
scroll to position [54, 0]
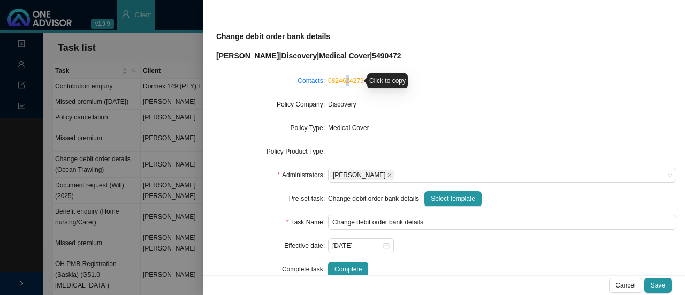
click at [341, 80] on link "0824624279" at bounding box center [346, 80] width 36 height 7
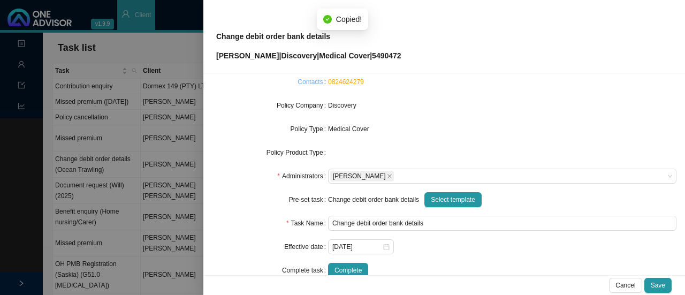
click at [304, 81] on link "Contacts" at bounding box center [310, 82] width 25 height 11
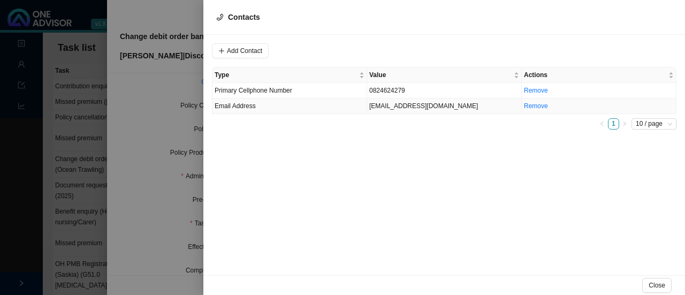
click at [341, 103] on td "bbhengu2911@gmail.com" at bounding box center [444, 106] width 155 height 16
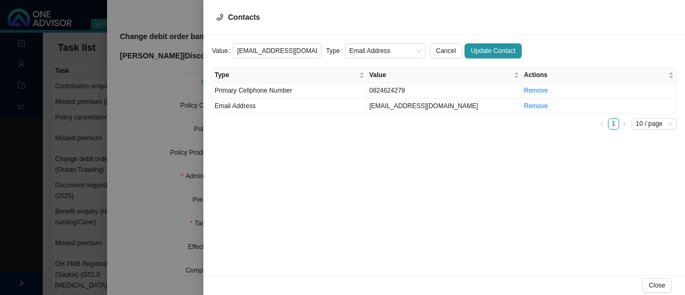
scroll to position [0, 2]
click at [341, 51] on span "Email Address" at bounding box center [385, 51] width 72 height 14
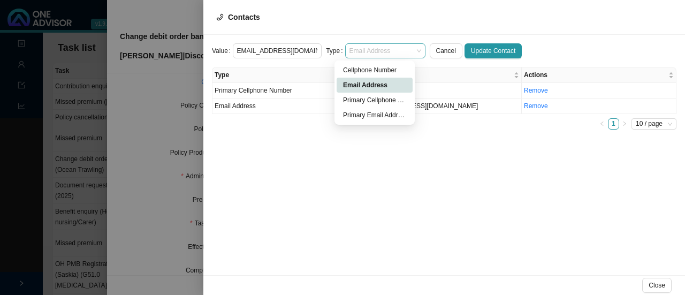
scroll to position [0, 0]
drag, startPoint x: 375, startPoint y: 116, endPoint x: 410, endPoint y: 113, distance: 35.5
click at [341, 116] on div "Primary Email Address" at bounding box center [374, 115] width 63 height 11
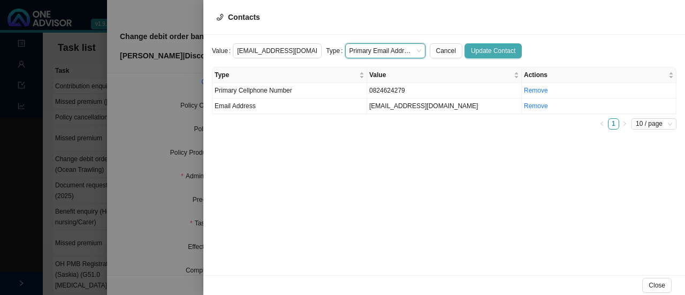
click at [341, 49] on span "Update Contact" at bounding box center [493, 50] width 44 height 11
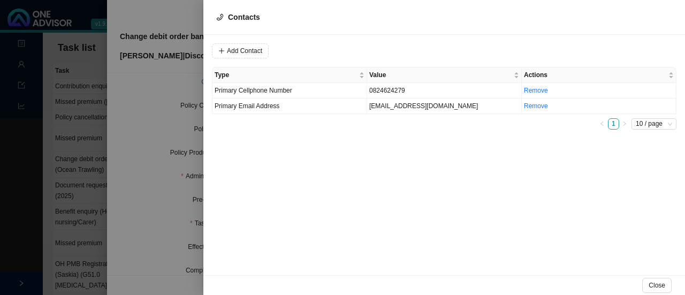
click at [341, 283] on button "Close" at bounding box center [656, 285] width 29 height 15
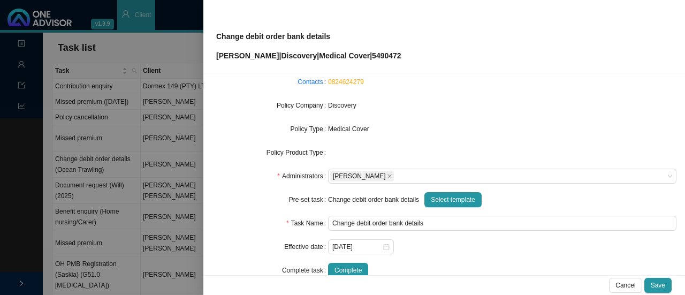
click at [341, 135] on div "Medical Cover" at bounding box center [502, 128] width 348 height 15
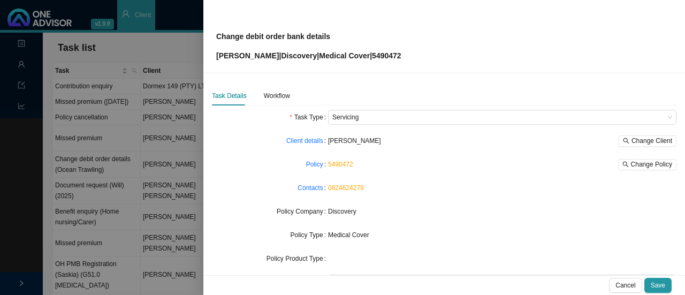
click at [341, 190] on div "0824624279" at bounding box center [502, 188] width 348 height 11
drag, startPoint x: 353, startPoint y: 166, endPoint x: 326, endPoint y: 165, distance: 26.2
click at [328, 165] on div "5490472 Change Policy" at bounding box center [502, 164] width 348 height 11
drag, startPoint x: 386, startPoint y: 157, endPoint x: 381, endPoint y: 162, distance: 7.2
click at [341, 158] on div "Click to copy" at bounding box center [376, 163] width 41 height 15
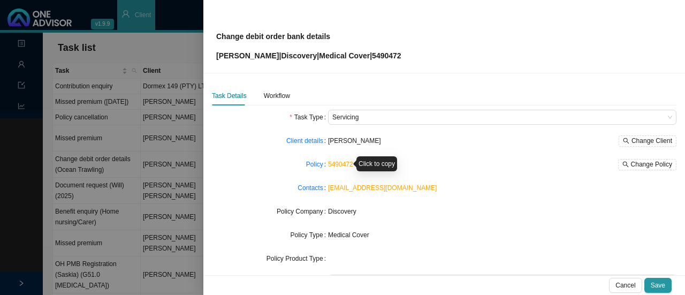
click at [341, 166] on div "Click to copy" at bounding box center [376, 163] width 41 height 15
click at [341, 164] on div "Click to copy" at bounding box center [376, 163] width 41 height 15
click at [334, 161] on link "5490472" at bounding box center [340, 164] width 25 height 7
click at [311, 165] on link "Policy" at bounding box center [314, 164] width 17 height 11
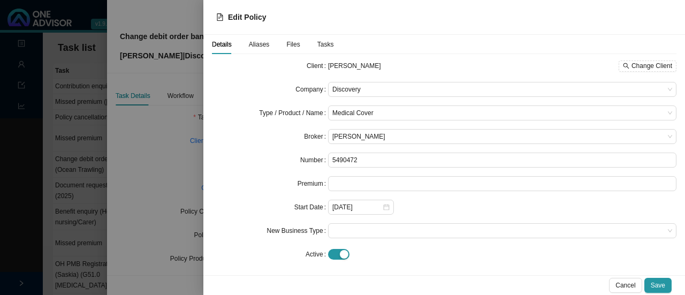
drag, startPoint x: 254, startPoint y: 41, endPoint x: 261, endPoint y: 41, distance: 7.0
click at [255, 41] on span "Aliases" at bounding box center [259, 44] width 21 height 6
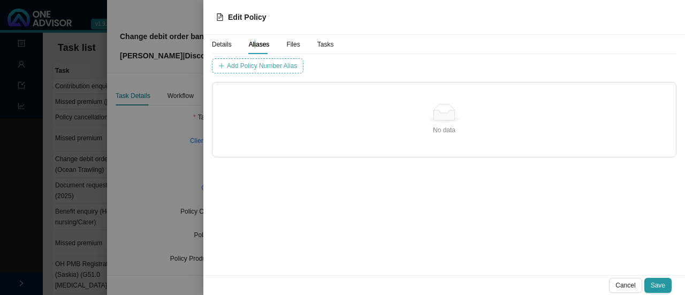
click at [262, 62] on span "Add Policy Number Alias" at bounding box center [262, 65] width 70 height 11
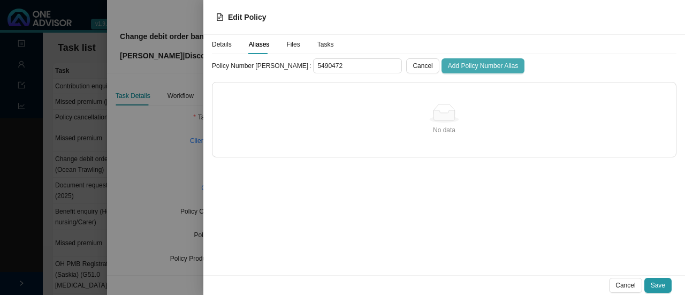
type input "5490472"
click at [341, 65] on span "Add Policy Number Alias" at bounding box center [483, 65] width 70 height 11
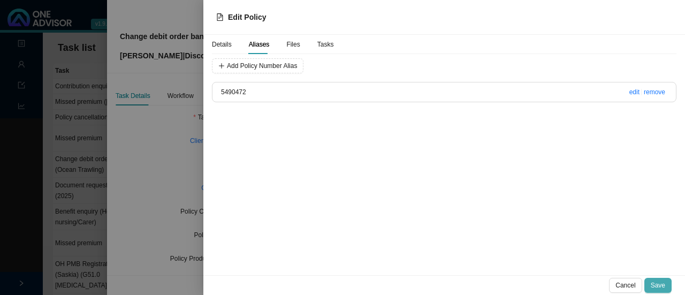
click at [341, 285] on span "Save" at bounding box center [658, 285] width 14 height 11
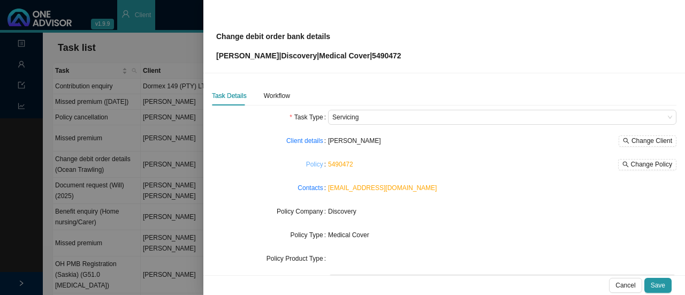
click at [309, 161] on link "Policy" at bounding box center [314, 164] width 17 height 11
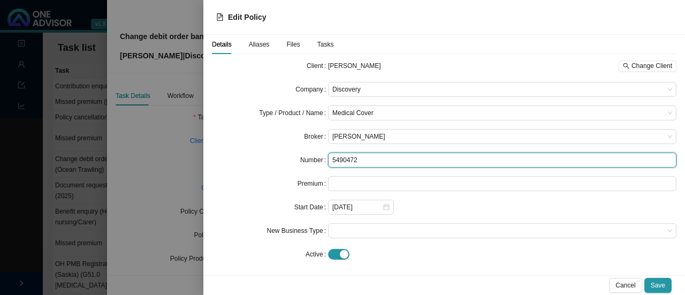
click at [309, 154] on div "Number 5490472" at bounding box center [444, 160] width 465 height 15
paste input "71"
type input "549047271"
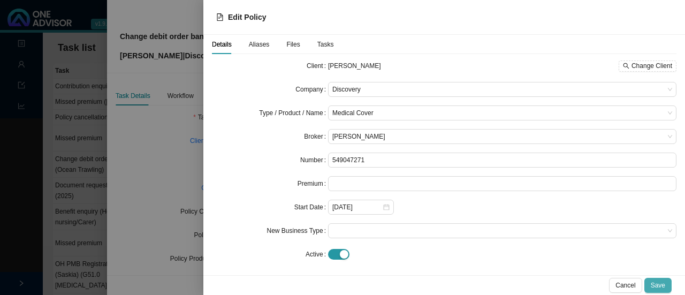
click at [341, 285] on button "Save" at bounding box center [657, 285] width 27 height 15
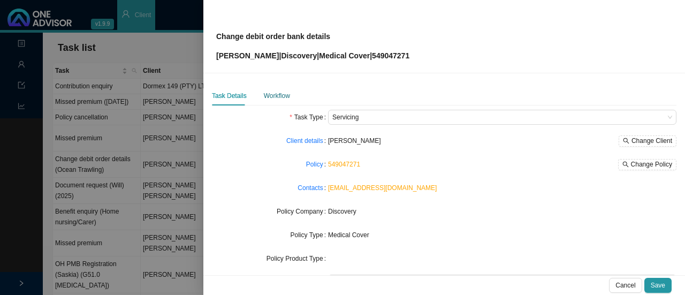
click at [273, 93] on div "Workflow" at bounding box center [277, 95] width 26 height 11
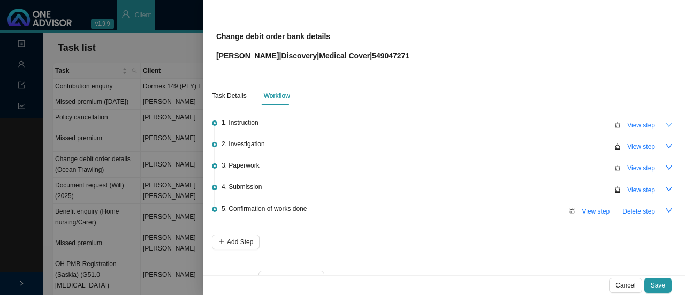
click at [341, 126] on icon "down" at bounding box center [668, 124] width 7 height 7
click at [341, 126] on span "View step" at bounding box center [641, 125] width 28 height 11
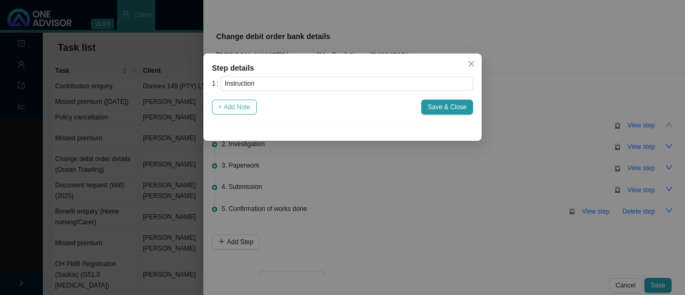
click at [238, 109] on span "+ Add Note" at bounding box center [234, 107] width 32 height 11
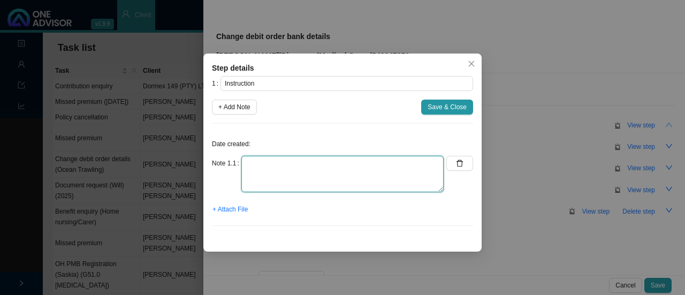
drag, startPoint x: 263, startPoint y: 131, endPoint x: 299, endPoint y: 173, distance: 55.1
click at [279, 169] on textarea at bounding box center [342, 174] width 202 height 36
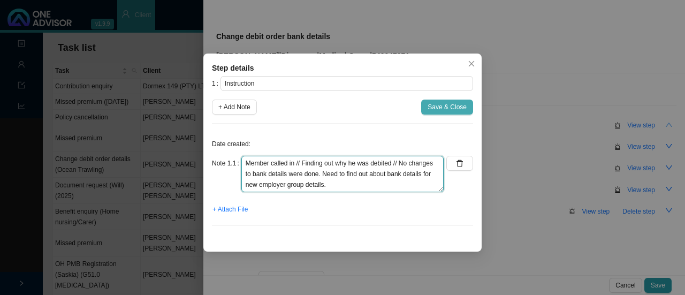
type textarea "Member called in // Finding out why he was debited // No changes to bank detail…"
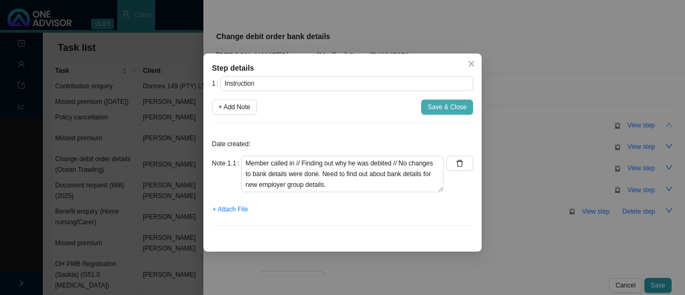
click at [341, 104] on span "Save & Close" at bounding box center [447, 107] width 39 height 11
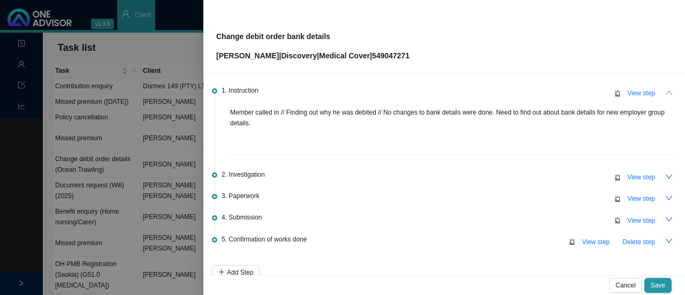
scroll to position [88, 0]
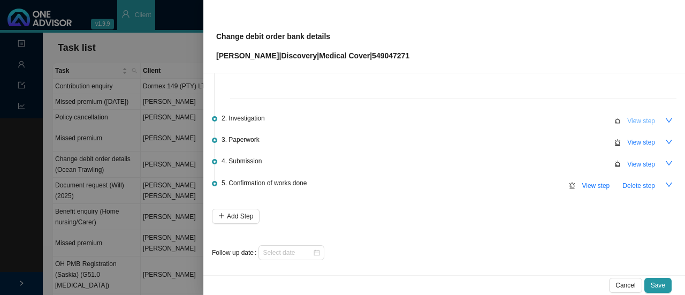
click at [341, 119] on span "View step" at bounding box center [641, 121] width 28 height 11
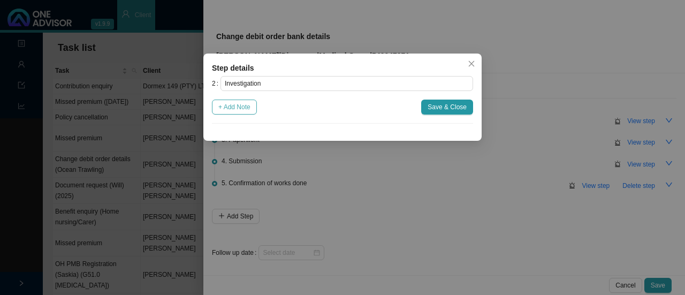
click at [232, 108] on span "+ Add Note" at bounding box center [234, 107] width 32 height 11
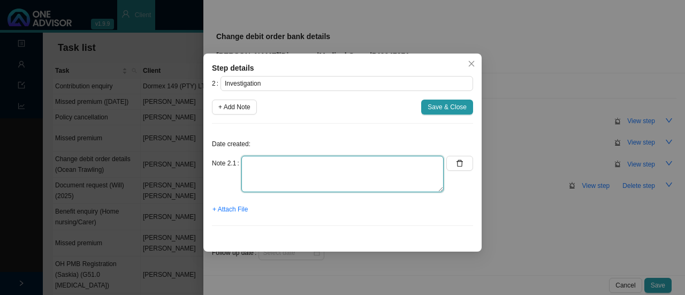
drag, startPoint x: 252, startPoint y: 169, endPoint x: 253, endPoint y: 157, distance: 11.8
click at [251, 168] on textarea at bounding box center [342, 174] width 202 height 36
paste textarea "11515928285"
type textarea "Contacted DH // 11515928285 There is a process of moving over to private capaci…"
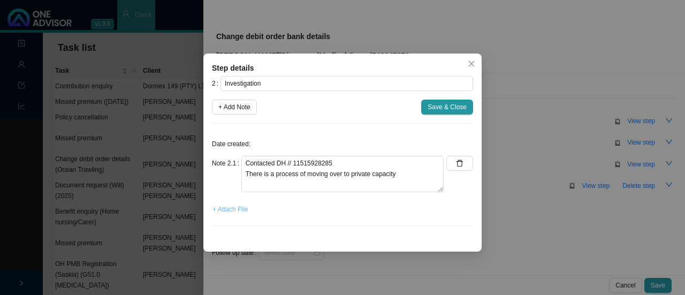
click at [234, 208] on span "+ Attach File" at bounding box center [229, 209] width 35 height 11
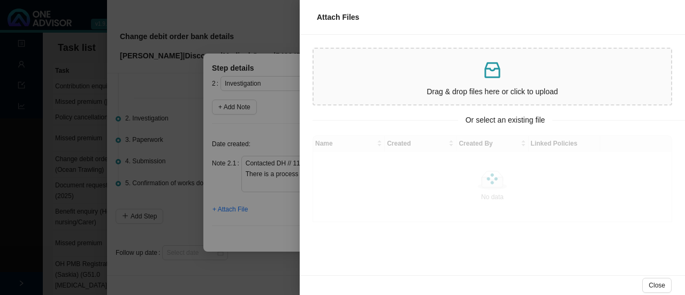
click at [235, 231] on div at bounding box center [342, 147] width 685 height 295
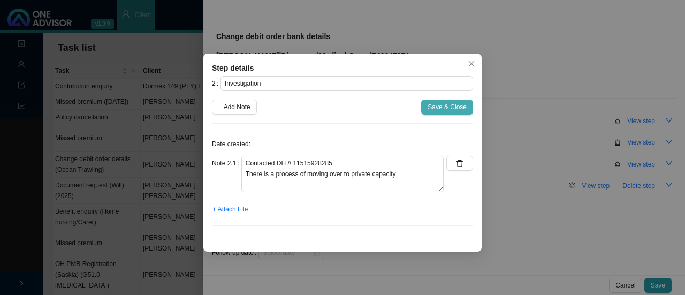
click at [341, 111] on span "Save & Close" at bounding box center [447, 107] width 39 height 11
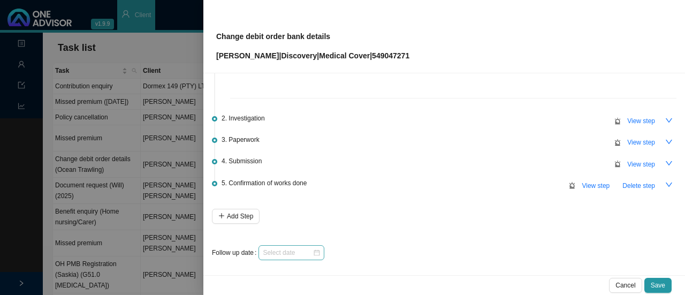
click at [317, 252] on div at bounding box center [291, 252] width 57 height 11
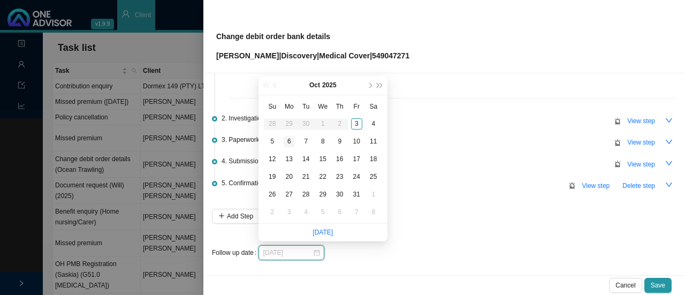
type input "[DATE]"
click at [288, 140] on div "6" at bounding box center [289, 141] width 11 height 11
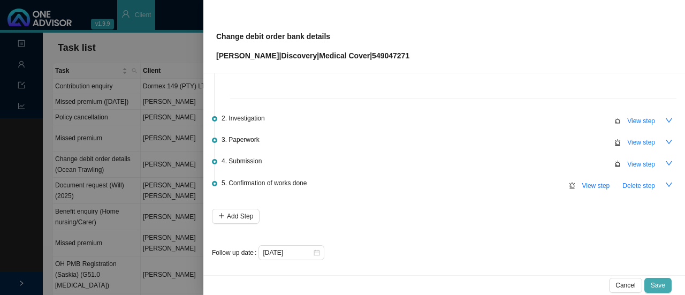
click at [341, 284] on span "Save" at bounding box center [658, 285] width 14 height 11
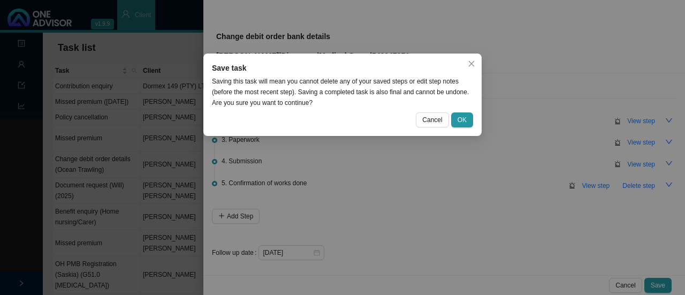
drag, startPoint x: 457, startPoint y: 120, endPoint x: 521, endPoint y: 120, distance: 63.7
click at [341, 120] on button "OK" at bounding box center [462, 119] width 22 height 15
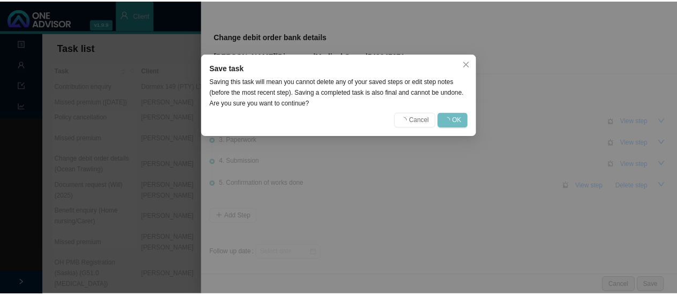
scroll to position [0, 0]
